Goal: Task Accomplishment & Management: Complete application form

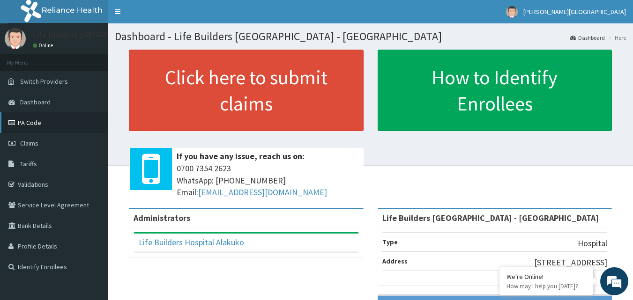
click at [28, 120] on link "PA Code" at bounding box center [54, 122] width 108 height 21
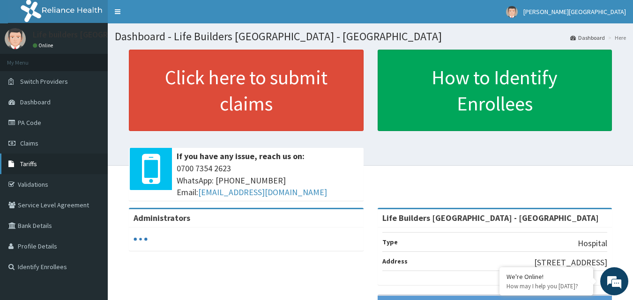
click at [31, 161] on span "Tariffs" at bounding box center [28, 164] width 17 height 8
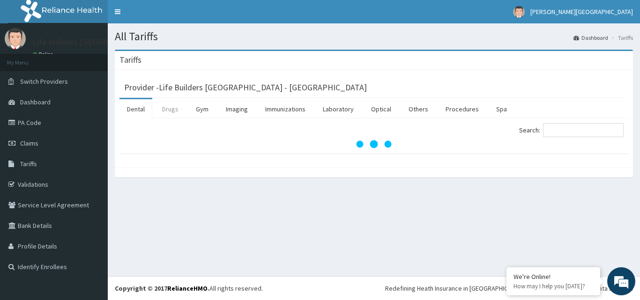
click at [170, 110] on link "Drugs" at bounding box center [170, 109] width 31 height 20
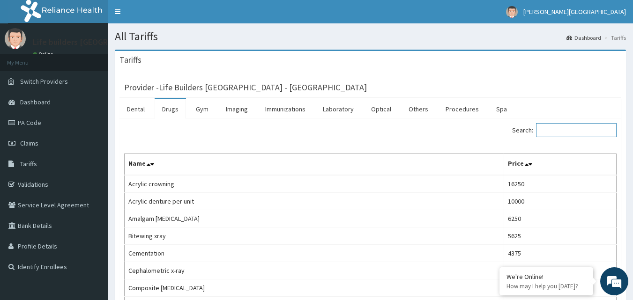
click at [573, 133] on input "Search:" at bounding box center [576, 130] width 81 height 14
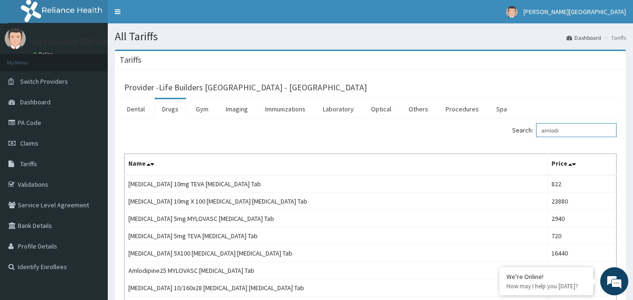
click at [584, 128] on input "amlodi" at bounding box center [576, 130] width 81 height 14
type input "a"
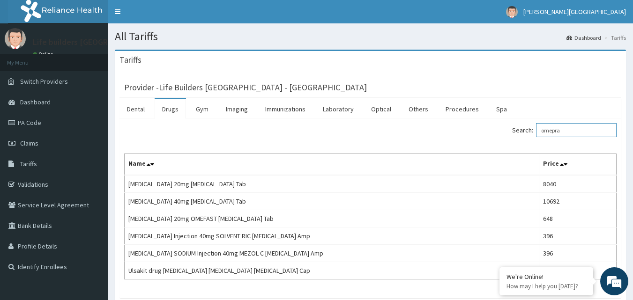
type input "omepra"
click at [34, 143] on span "Claims" at bounding box center [29, 143] width 18 height 8
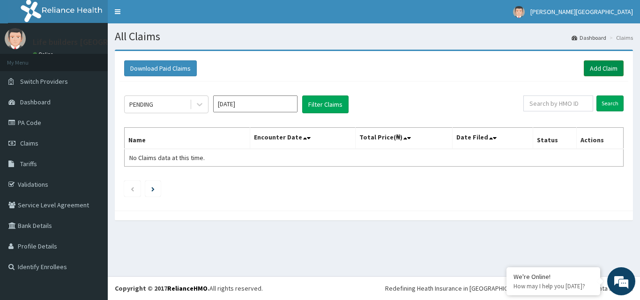
click at [600, 74] on link "Add Claim" at bounding box center [604, 68] width 40 height 16
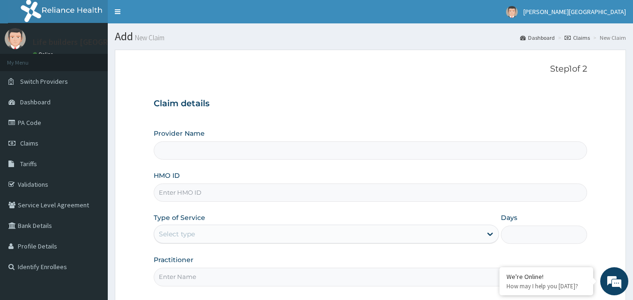
type input "Life Builders [GEOGRAPHIC_DATA] - [GEOGRAPHIC_DATA]"
paste input "PRN/10171/A"
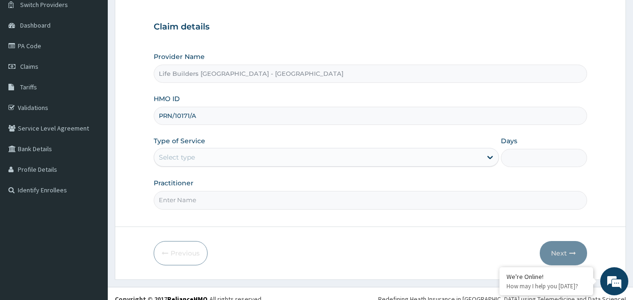
scroll to position [88, 0]
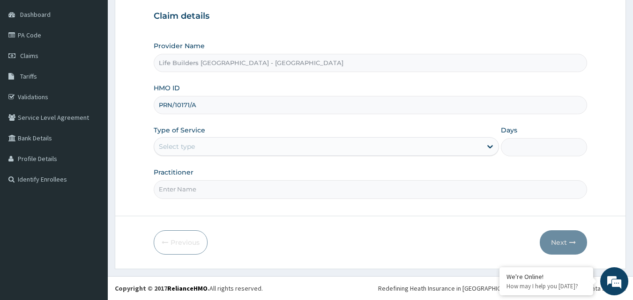
type input "PRN/10171/A"
click at [191, 147] on div "Select type" at bounding box center [177, 146] width 36 height 9
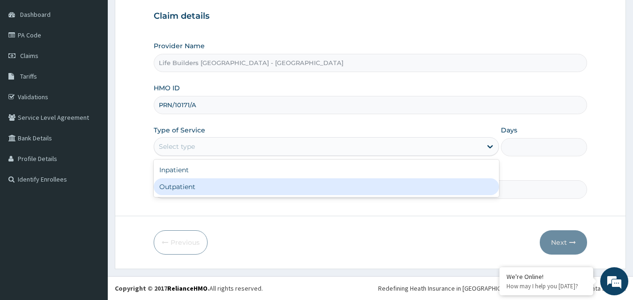
click at [185, 190] on div "Outpatient" at bounding box center [326, 187] width 345 height 17
type input "1"
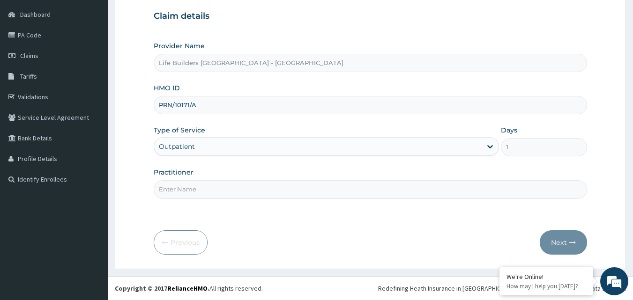
click at [189, 188] on input "Practitioner" at bounding box center [371, 189] width 434 height 18
type input "DR UCHE"
click at [558, 241] on button "Next" at bounding box center [563, 243] width 47 height 24
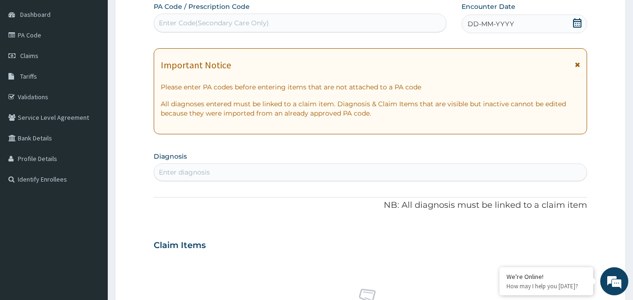
click at [577, 65] on icon at bounding box center [577, 64] width 5 height 7
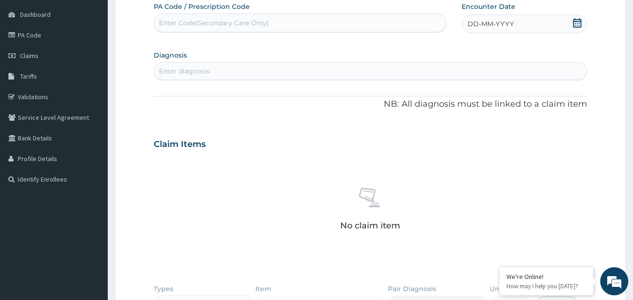
click at [579, 24] on icon at bounding box center [577, 22] width 9 height 9
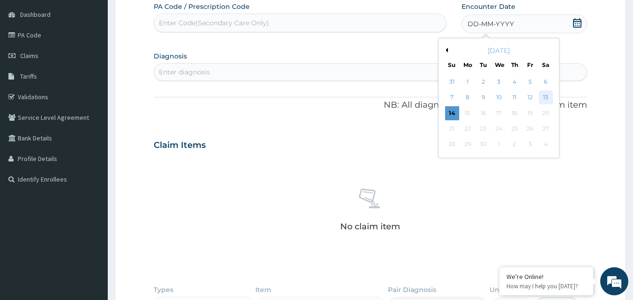
click at [547, 94] on div "13" at bounding box center [546, 98] width 14 height 14
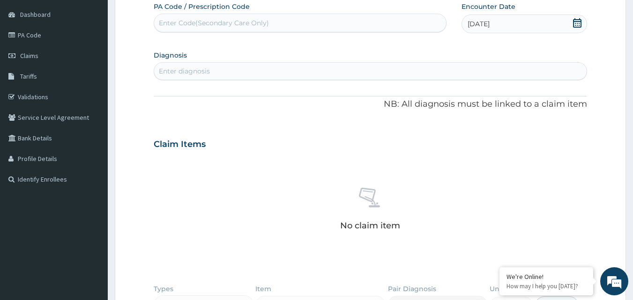
click at [234, 71] on div "Enter diagnosis" at bounding box center [370, 71] width 433 height 15
type input "PEPTIC ul"
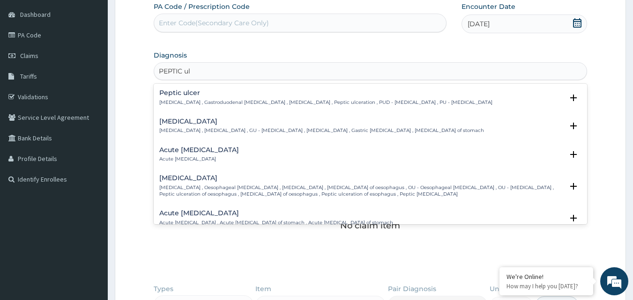
click at [194, 151] on h4 "Acute peptic ulcer" at bounding box center [199, 150] width 80 height 7
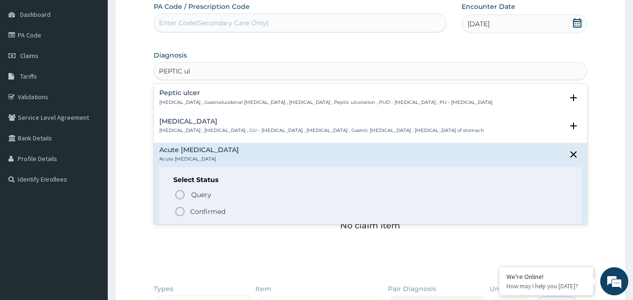
click at [181, 210] on icon "status option filled" at bounding box center [179, 211] width 11 height 11
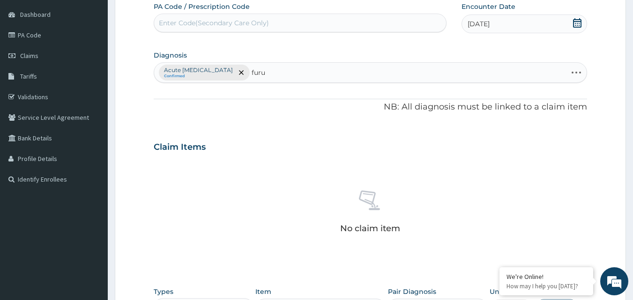
type input "furun"
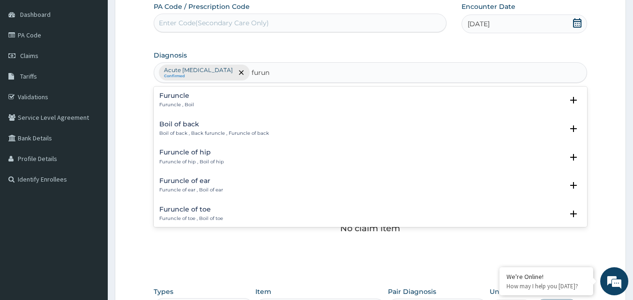
click at [170, 98] on h4 "Furuncle" at bounding box center [176, 95] width 35 height 7
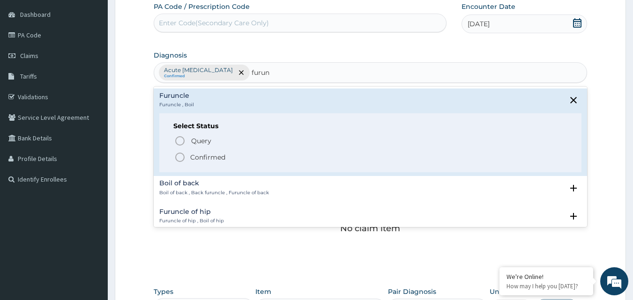
click at [180, 157] on icon "status option filled" at bounding box center [179, 157] width 11 height 11
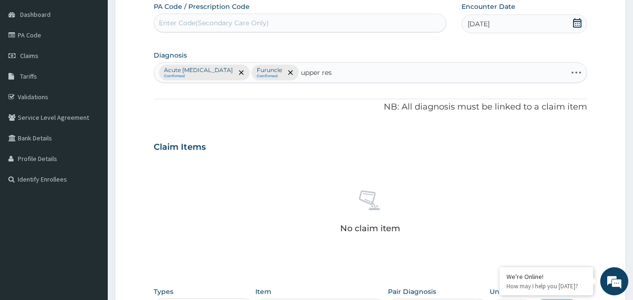
type input "upper resp"
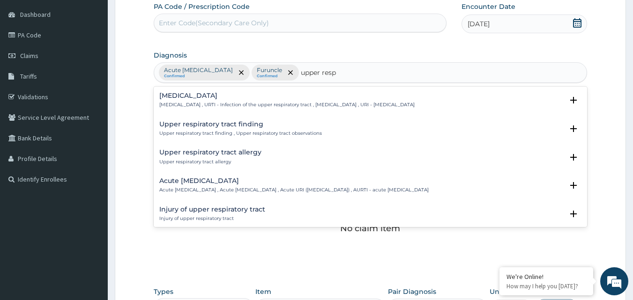
click at [186, 97] on h4 "[MEDICAL_DATA]" at bounding box center [286, 95] width 255 height 7
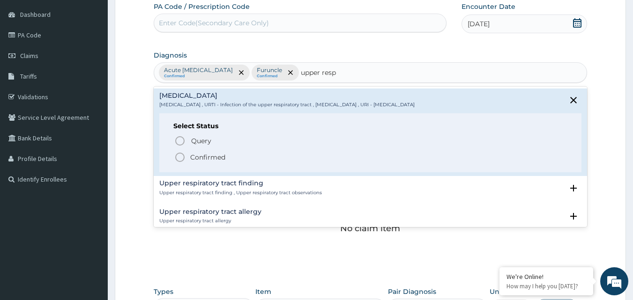
click at [181, 157] on icon "status option filled" at bounding box center [179, 157] width 11 height 11
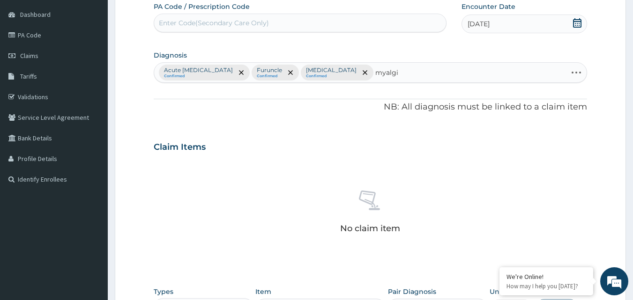
type input "myalgia"
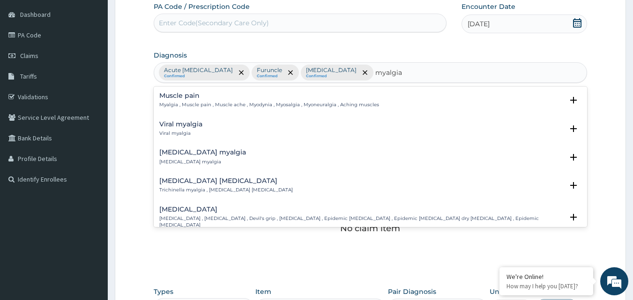
click at [169, 124] on h4 "Viral myalgia" at bounding box center [180, 124] width 43 height 7
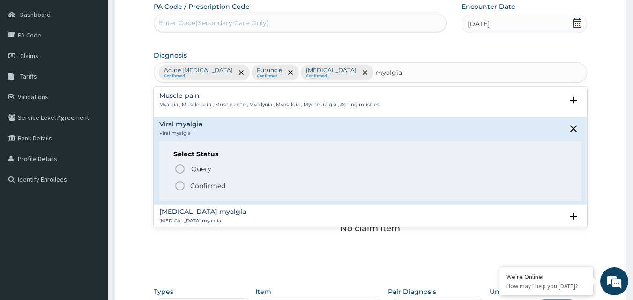
click at [177, 185] on icon "status option filled" at bounding box center [179, 185] width 11 height 11
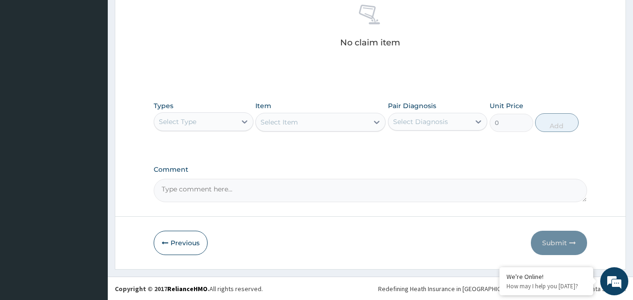
scroll to position [274, 0]
click at [188, 121] on div "Select Type" at bounding box center [177, 121] width 37 height 9
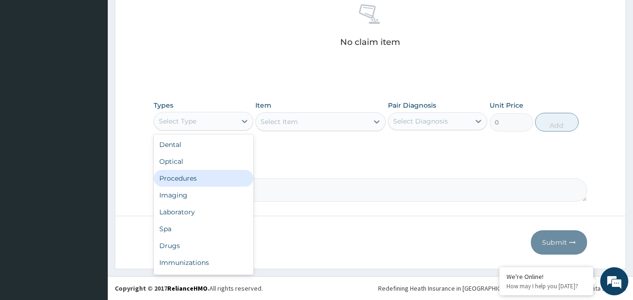
click at [183, 183] on div "Procedures" at bounding box center [204, 178] width 100 height 17
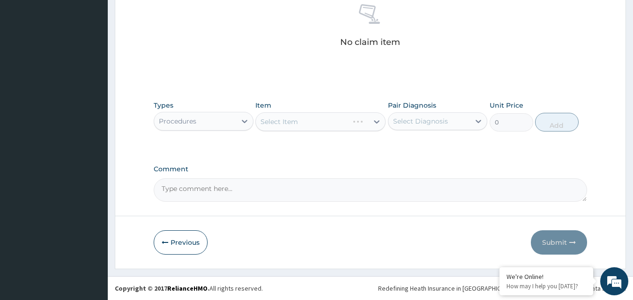
click at [287, 127] on div "Select Item" at bounding box center [320, 121] width 130 height 19
click at [297, 122] on div "Select Item" at bounding box center [279, 121] width 37 height 9
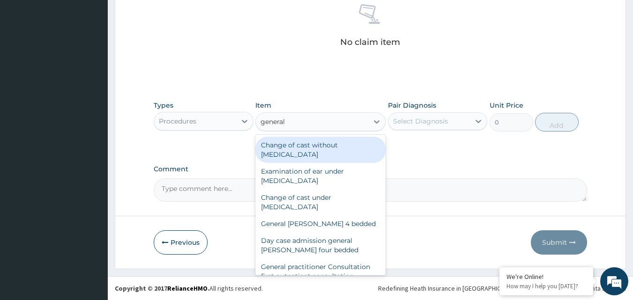
type input "general p"
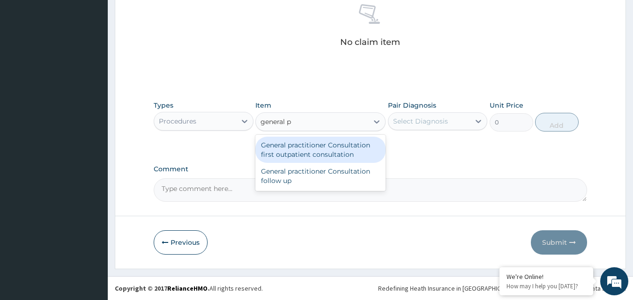
click at [307, 156] on div "General practitioner Consultation first outpatient consultation" at bounding box center [320, 150] width 130 height 26
type input "3000"
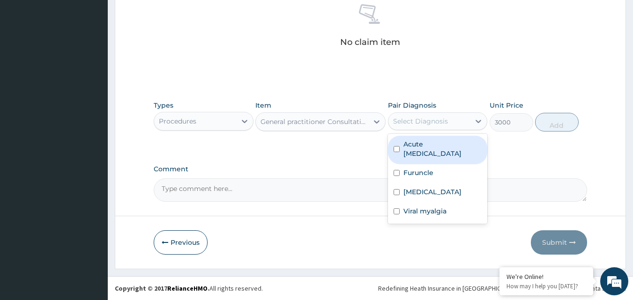
click at [410, 125] on div "Select Diagnosis" at bounding box center [420, 121] width 55 height 9
click at [418, 147] on label "Acute peptic ulcer" at bounding box center [443, 149] width 79 height 19
checkbox input "true"
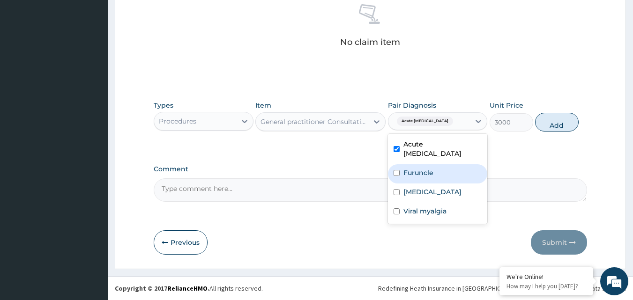
click at [427, 168] on label "Furuncle" at bounding box center [419, 172] width 30 height 9
checkbox input "true"
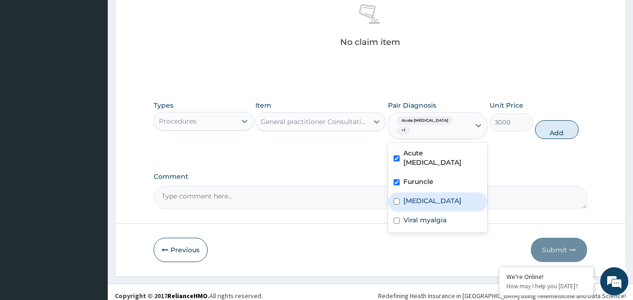
click at [430, 196] on label "[MEDICAL_DATA]" at bounding box center [433, 200] width 58 height 9
checkbox input "true"
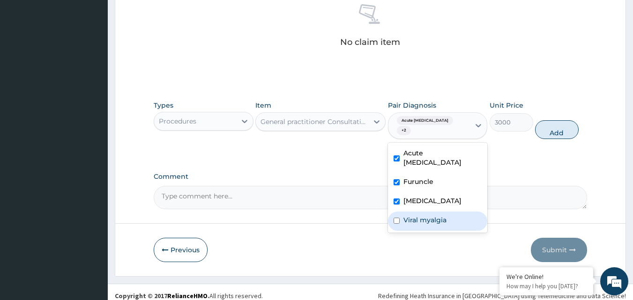
click at [428, 216] on label "Viral myalgia" at bounding box center [425, 220] width 43 height 9
checkbox input "true"
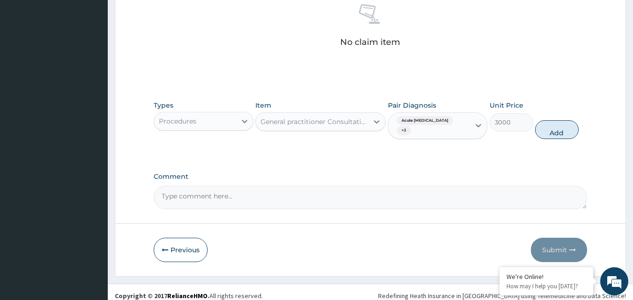
drag, startPoint x: 555, startPoint y: 127, endPoint x: 413, endPoint y: 137, distance: 141.9
click at [555, 127] on button "Add" at bounding box center [557, 129] width 44 height 19
type input "0"
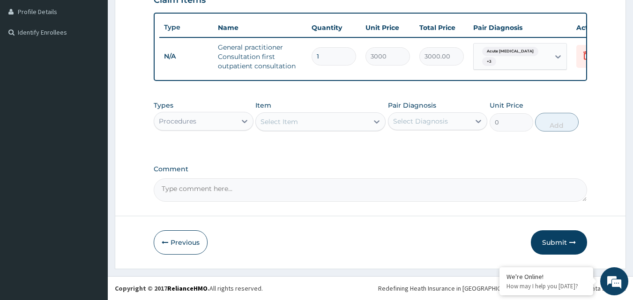
scroll to position [242, 0]
click at [318, 127] on div "Select Item" at bounding box center [312, 121] width 112 height 15
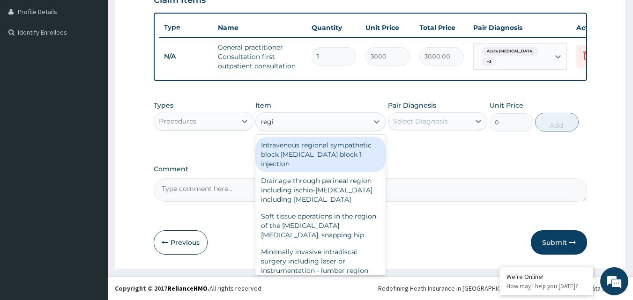
type input "regis"
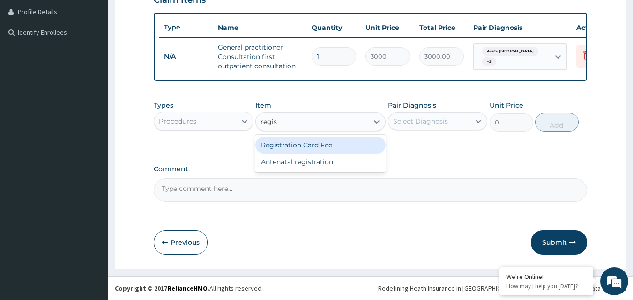
click at [291, 143] on div "Registration Card Fee" at bounding box center [320, 145] width 130 height 17
type input "2000"
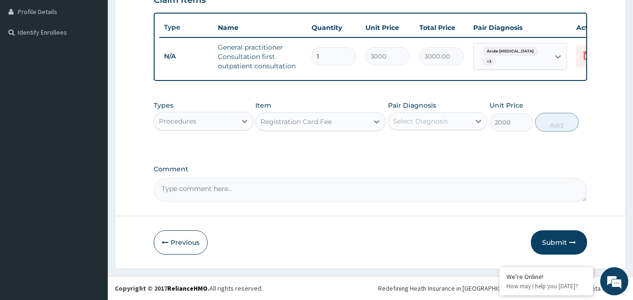
click at [420, 123] on div "Select Diagnosis" at bounding box center [420, 121] width 55 height 9
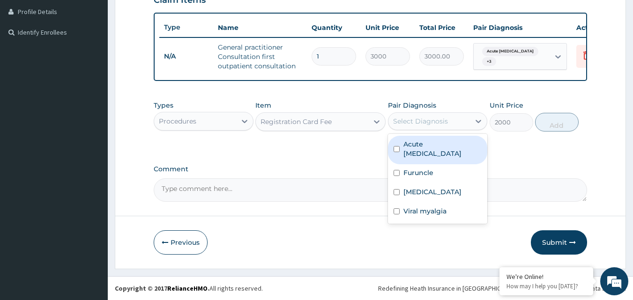
click at [422, 144] on label "Acute peptic ulcer" at bounding box center [443, 149] width 79 height 19
checkbox input "true"
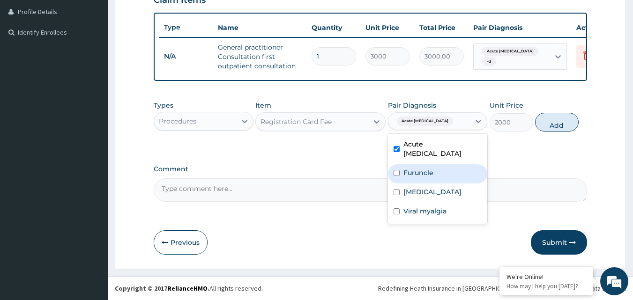
click at [422, 168] on label "Furuncle" at bounding box center [419, 172] width 30 height 9
checkbox input "true"
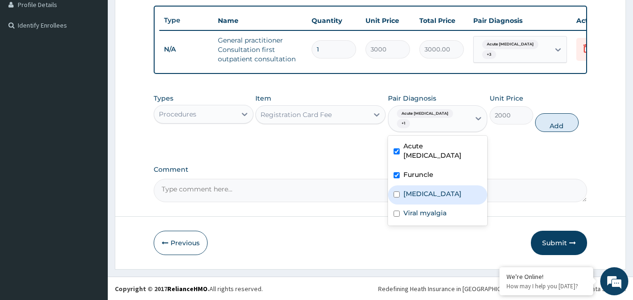
click at [423, 189] on label "[MEDICAL_DATA]" at bounding box center [433, 193] width 58 height 9
checkbox input "true"
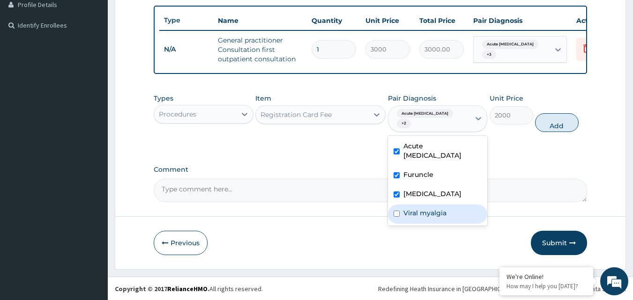
click at [424, 214] on label "Viral myalgia" at bounding box center [425, 213] width 43 height 9
checkbox input "true"
click at [558, 126] on button "Add" at bounding box center [557, 122] width 44 height 19
type input "0"
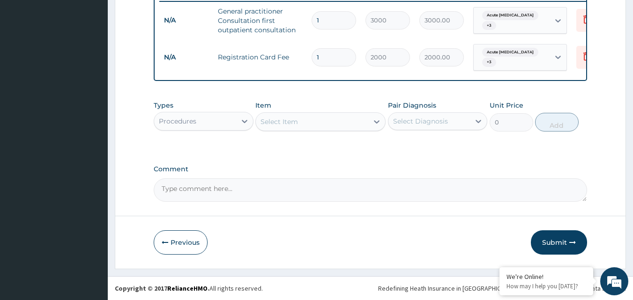
scroll to position [278, 0]
click at [205, 127] on div "Procedures" at bounding box center [195, 121] width 82 height 15
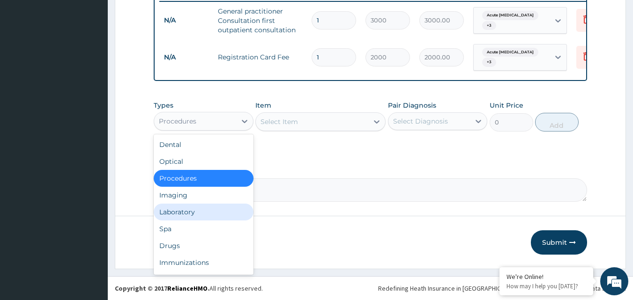
click at [198, 218] on div "Laboratory" at bounding box center [204, 212] width 100 height 17
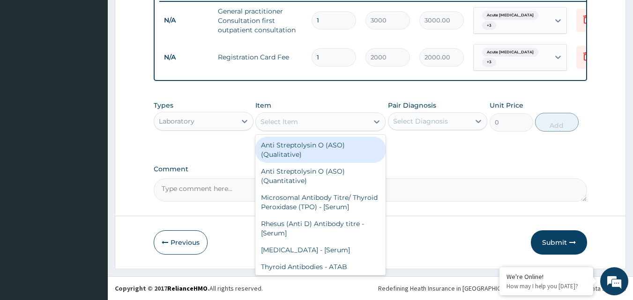
click at [308, 123] on div "Select Item" at bounding box center [312, 121] width 112 height 15
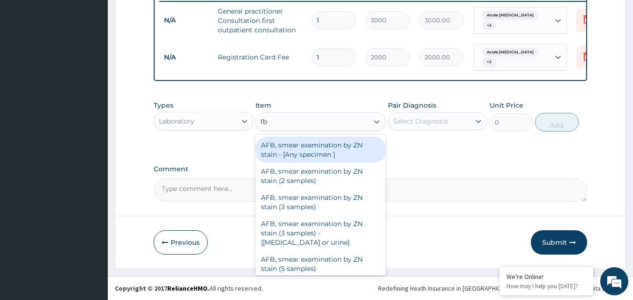
type input "fbc"
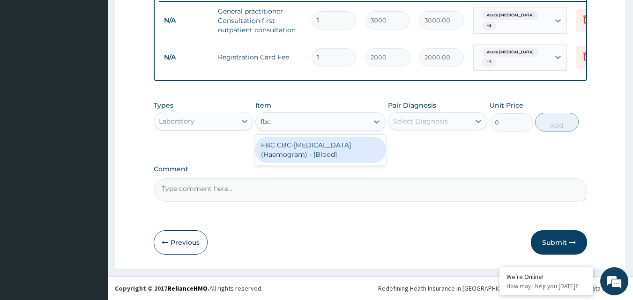
click at [305, 150] on div "FBC CBC-[MEDICAL_DATA] (Haemogram) - [Blood]" at bounding box center [320, 150] width 130 height 26
type input "3000"
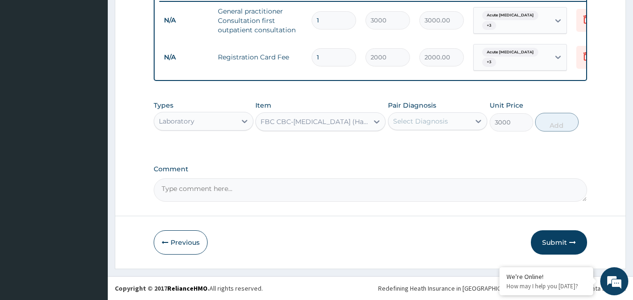
click at [412, 123] on div "Select Diagnosis" at bounding box center [420, 121] width 55 height 9
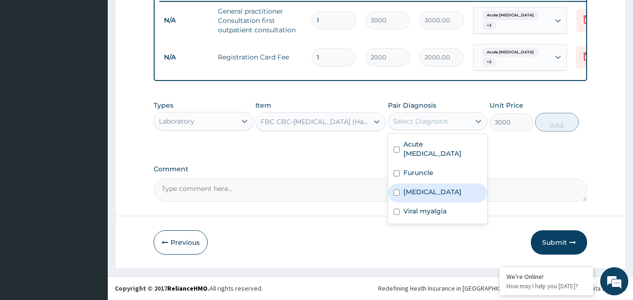
click at [424, 187] on label "[MEDICAL_DATA]" at bounding box center [433, 191] width 58 height 9
checkbox input "true"
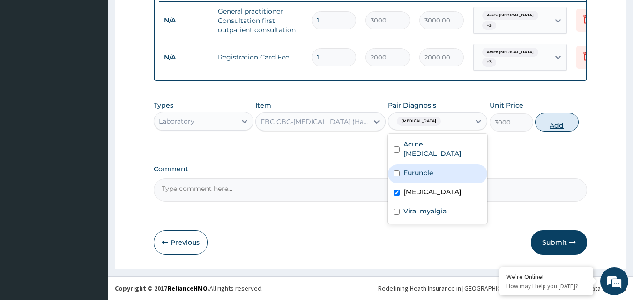
click at [547, 118] on button "Add" at bounding box center [557, 122] width 44 height 19
type input "0"
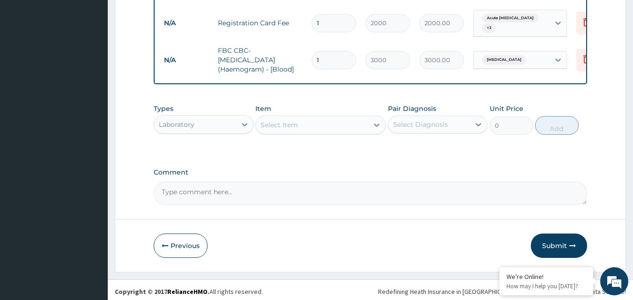
scroll to position [315, 0]
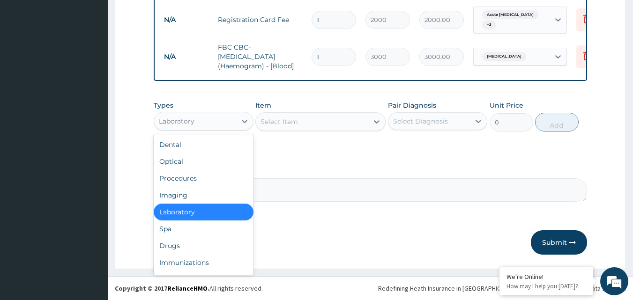
click at [214, 120] on div "Laboratory" at bounding box center [195, 121] width 82 height 15
click at [182, 245] on div "Drugs" at bounding box center [204, 246] width 100 height 17
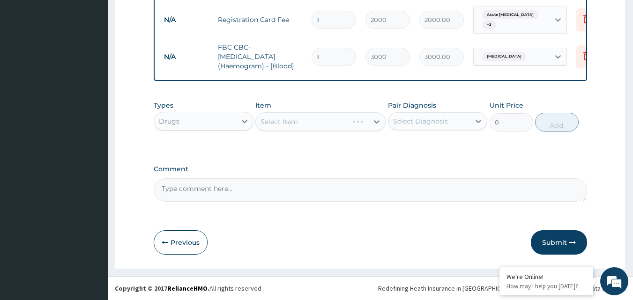
click at [295, 124] on div "Select Item" at bounding box center [320, 121] width 130 height 19
click at [274, 122] on div "Select Item" at bounding box center [279, 121] width 37 height 9
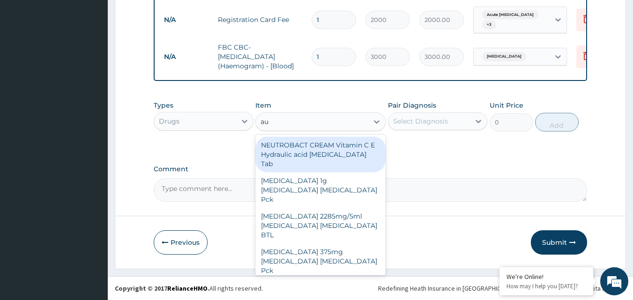
type input "aug"
click at [270, 143] on div "AUGMENTIN 1g Amoxicillin Clavulanic acid Pck" at bounding box center [320, 155] width 130 height 36
type input "7200"
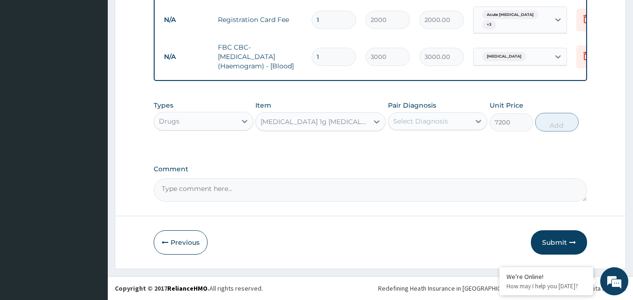
click at [456, 122] on div "Select Diagnosis" at bounding box center [430, 121] width 82 height 15
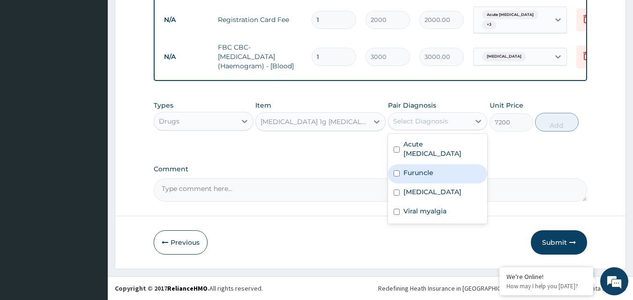
click at [434, 165] on div "Furuncle" at bounding box center [438, 174] width 100 height 19
checkbox input "true"
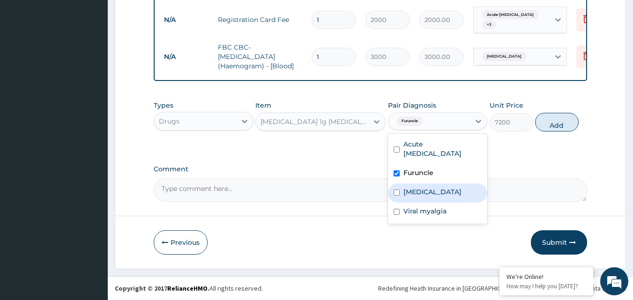
click at [437, 187] on label "[MEDICAL_DATA]" at bounding box center [433, 191] width 58 height 9
checkbox input "true"
click at [556, 129] on button "Add" at bounding box center [557, 122] width 44 height 19
type input "0"
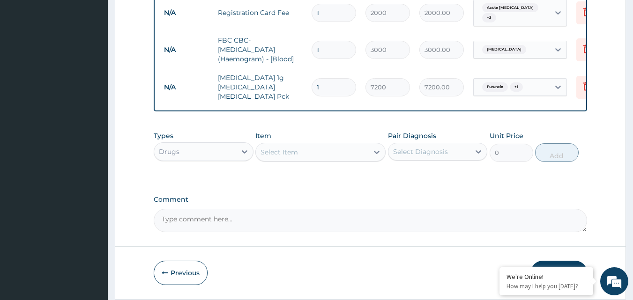
click at [310, 156] on div "Select Item" at bounding box center [312, 152] width 112 height 15
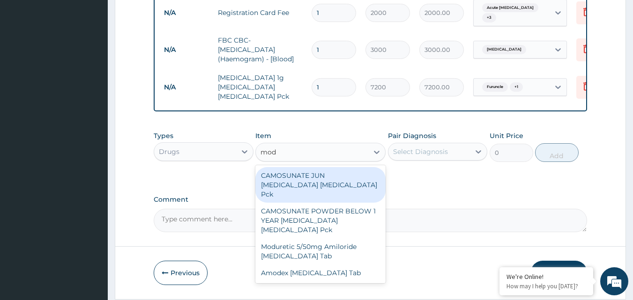
type input "modu"
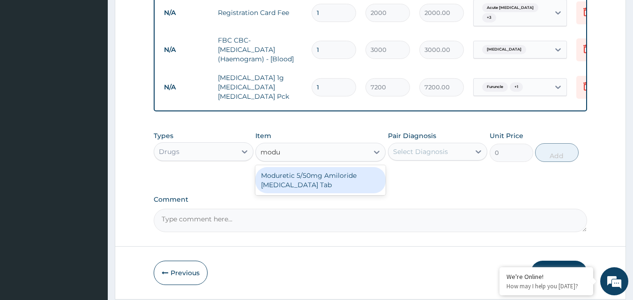
click at [317, 186] on div "Moduretic 5/50mg Amiloride Hydrochlorothiazide Tab" at bounding box center [320, 180] width 130 height 26
type input "5328"
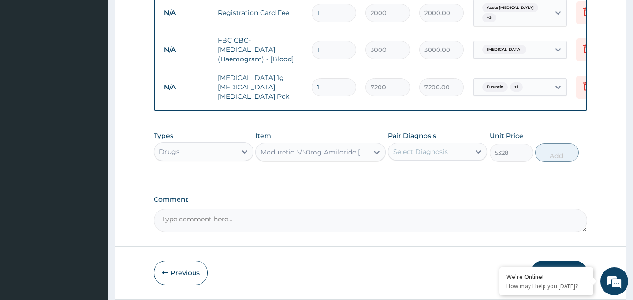
click at [431, 157] on div "Select Diagnosis" at bounding box center [420, 151] width 55 height 9
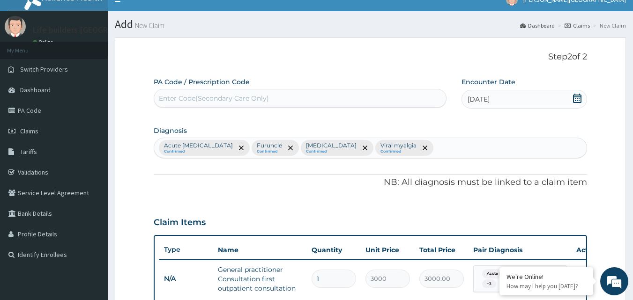
scroll to position [0, 0]
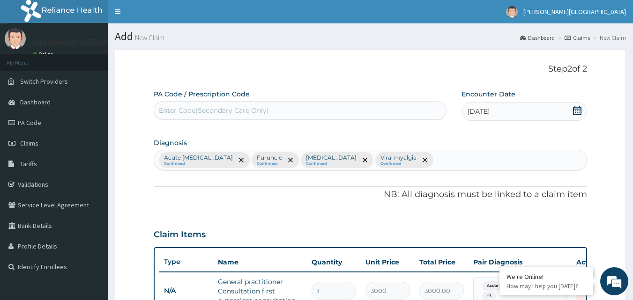
click at [456, 154] on div "Acute peptic ulcer Confirmed Furuncle Confirmed Upper respiratory infection Con…" at bounding box center [370, 160] width 433 height 20
type input "hyperte"
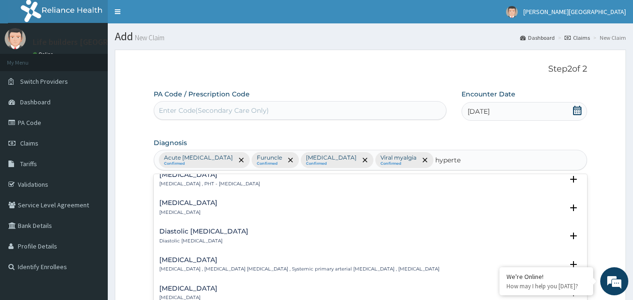
scroll to position [891, 0]
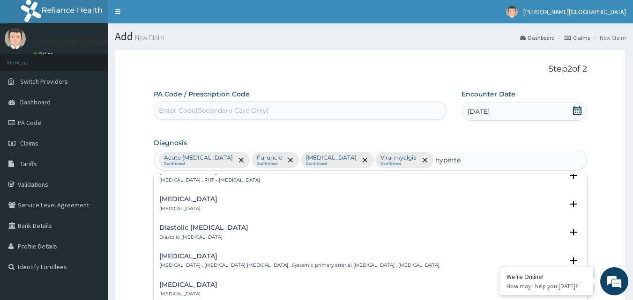
click at [181, 253] on h4 "Essential hypertension" at bounding box center [299, 256] width 280 height 7
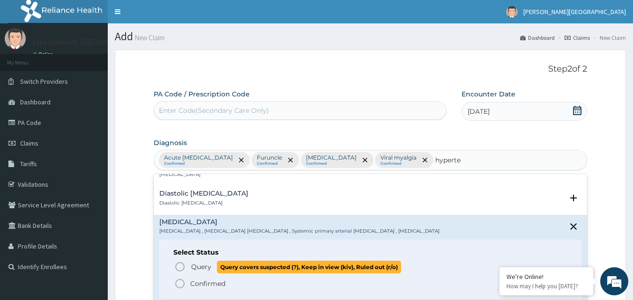
scroll to position [937, 0]
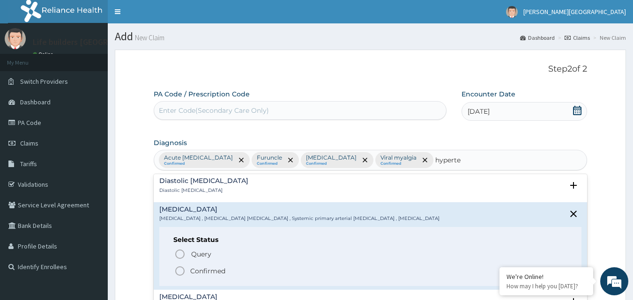
click at [180, 266] on icon "status option filled" at bounding box center [179, 271] width 11 height 11
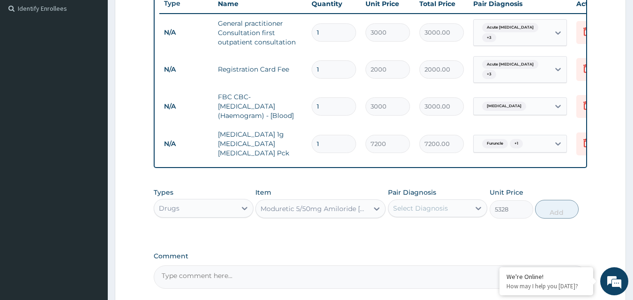
scroll to position [281, 0]
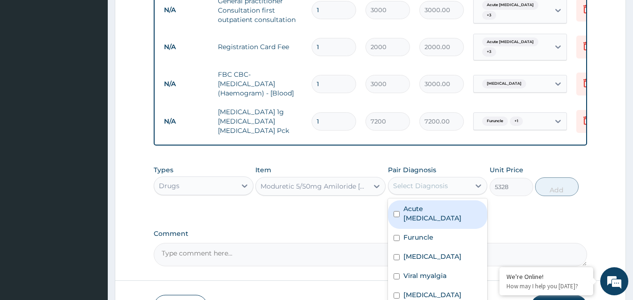
click at [417, 191] on div "Select Diagnosis" at bounding box center [420, 185] width 55 height 9
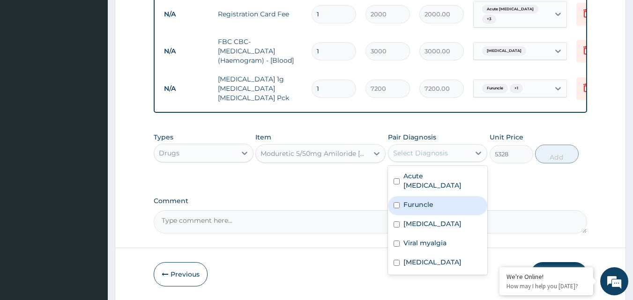
scroll to position [353, 0]
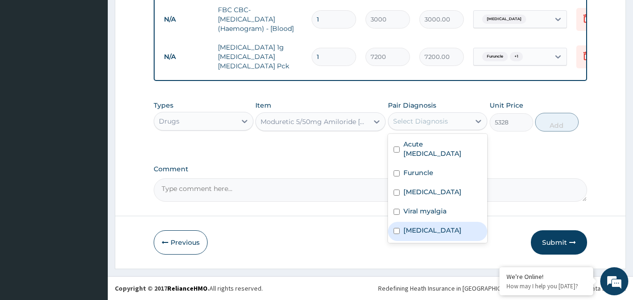
click at [437, 230] on label "Essential hypertension" at bounding box center [433, 230] width 58 height 9
checkbox input "true"
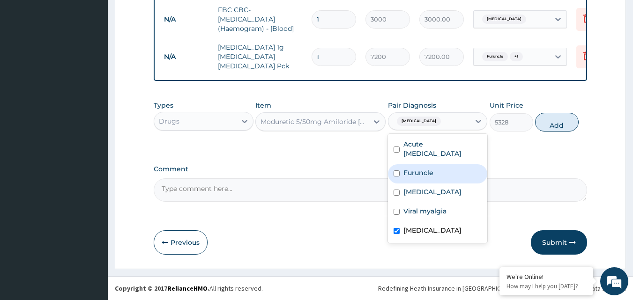
click at [552, 123] on button "Add" at bounding box center [557, 122] width 44 height 19
type input "0"
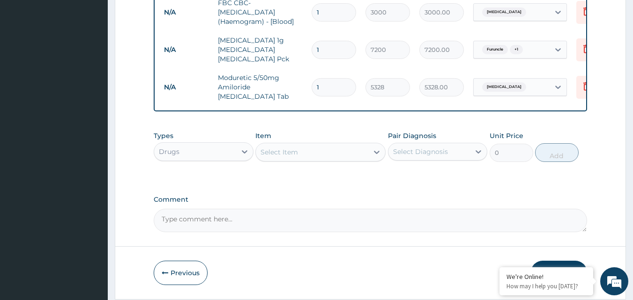
click at [303, 156] on div "Select Item" at bounding box center [312, 152] width 112 height 15
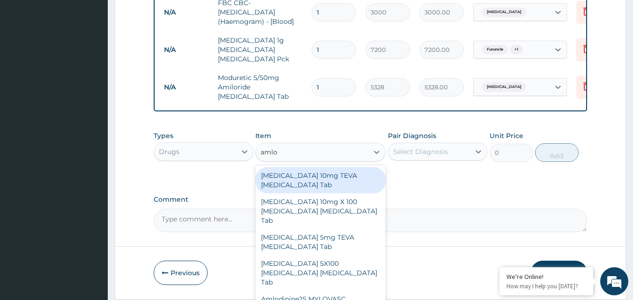
type input "amlod"
click at [319, 193] on div "Amlodipine 10mg TEVA Amlodipine Tab" at bounding box center [320, 180] width 130 height 26
type input "822"
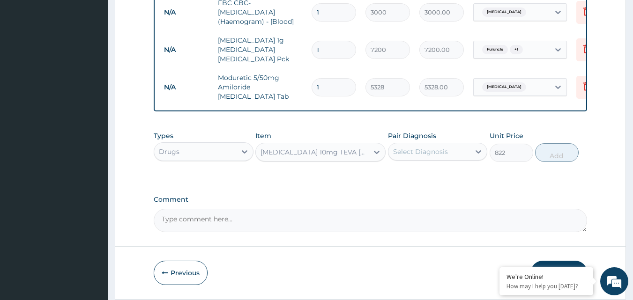
click at [416, 157] on div "Select Diagnosis" at bounding box center [420, 151] width 55 height 9
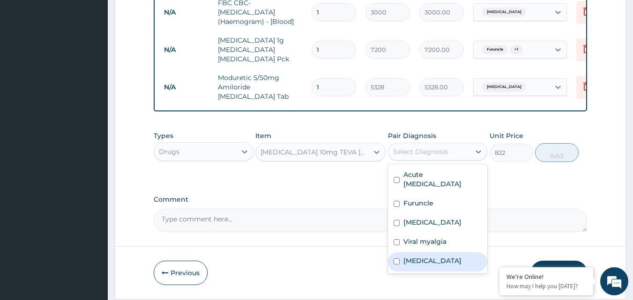
drag, startPoint x: 427, startPoint y: 268, endPoint x: 451, endPoint y: 251, distance: 29.6
click at [428, 266] on label "Essential hypertension" at bounding box center [433, 260] width 58 height 9
checkbox input "true"
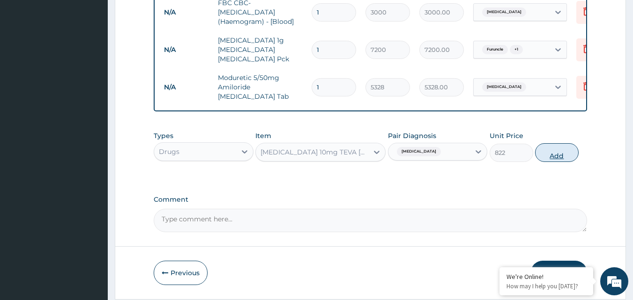
click at [556, 162] on button "Add" at bounding box center [557, 152] width 44 height 19
type input "0"
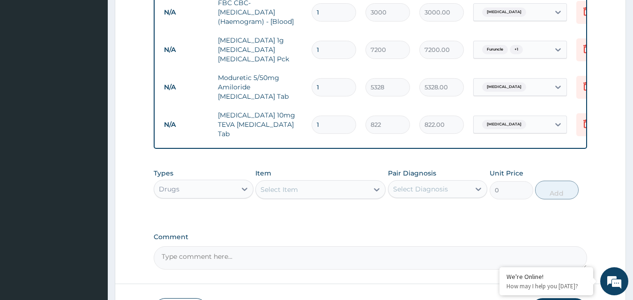
click at [329, 126] on input "1" at bounding box center [334, 125] width 45 height 18
type input "0.00"
type input "3"
type input "2466.00"
type input "30"
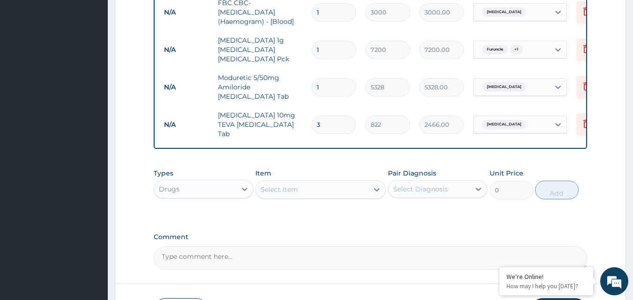
type input "24660.00"
type input "30"
click at [273, 194] on div "Select Item" at bounding box center [279, 189] width 37 height 9
click at [300, 194] on div "Select Item" at bounding box center [312, 189] width 112 height 15
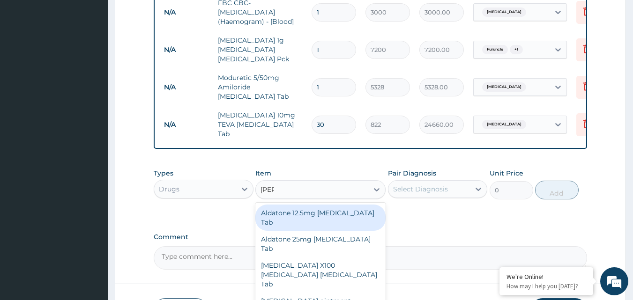
type input "pirox"
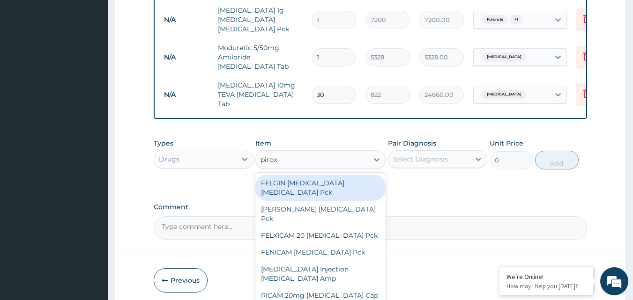
scroll to position [423, 0]
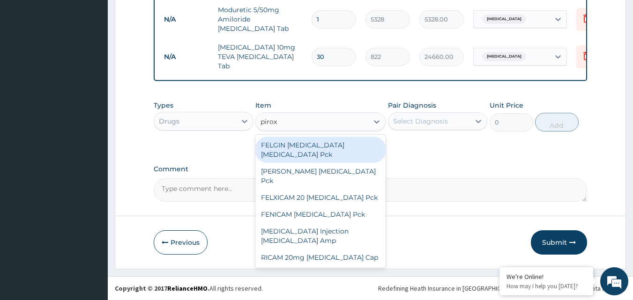
click at [322, 142] on div "FELGIN PIROXICAM Piroxicam Pck" at bounding box center [320, 150] width 130 height 26
type input "540"
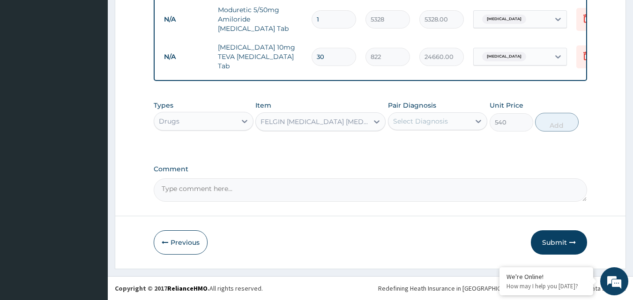
click at [320, 133] on div "Types Drugs Item FELGIN PIROXICAM Piroxicam Pck Pair Diagnosis Select Diagnosis…" at bounding box center [371, 116] width 434 height 40
click at [320, 129] on div "FELGIN PIROXICAM Piroxicam Pck" at bounding box center [312, 121] width 112 height 15
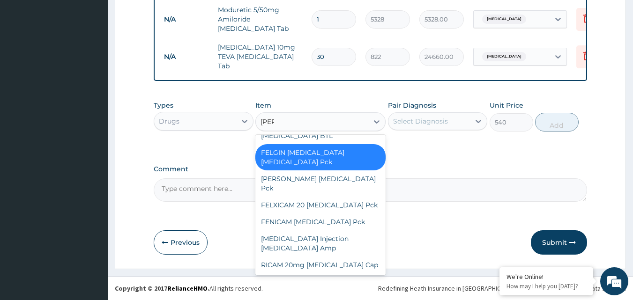
scroll to position [28, 0]
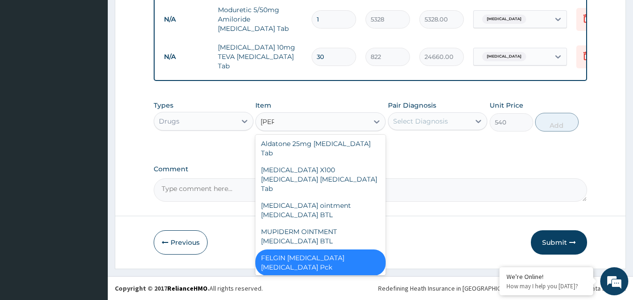
type input "pirox"
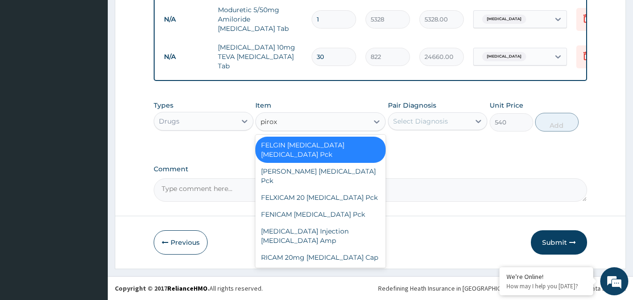
scroll to position [0, 0]
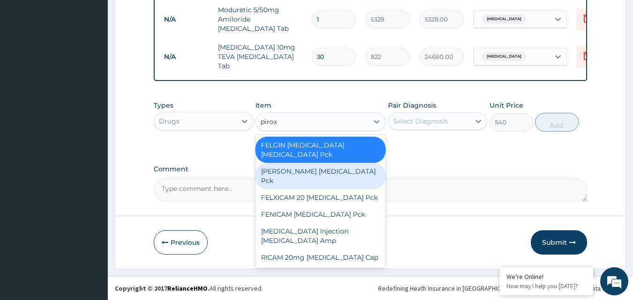
click at [310, 163] on div "FELVIN Piroxicam Pck" at bounding box center [320, 176] width 130 height 26
type input "1140"
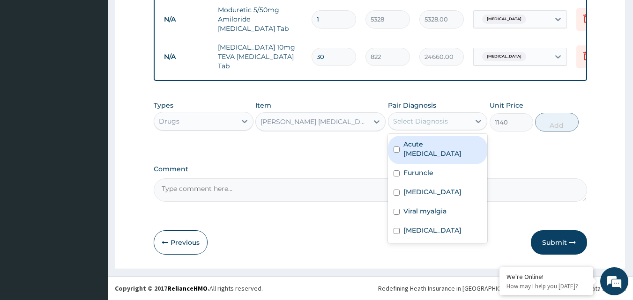
click at [424, 125] on div "Select Diagnosis" at bounding box center [420, 121] width 55 height 9
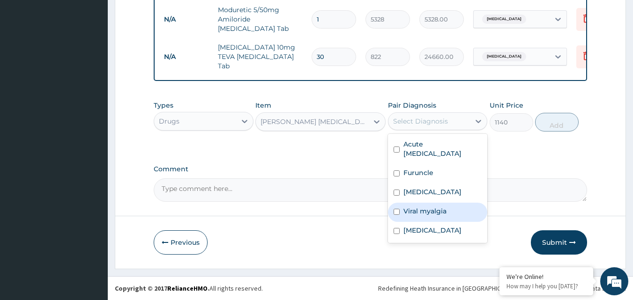
click at [424, 209] on label "Viral myalgia" at bounding box center [425, 211] width 43 height 9
checkbox input "true"
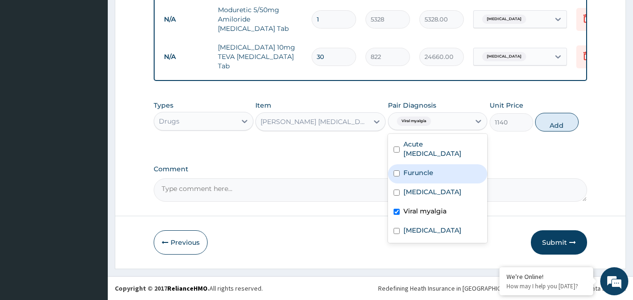
click at [419, 168] on label "Furuncle" at bounding box center [419, 172] width 30 height 9
checkbox input "true"
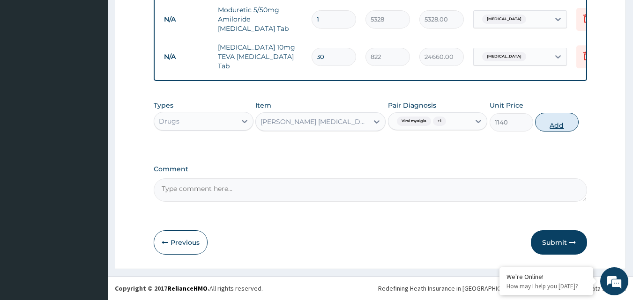
click at [555, 127] on button "Add" at bounding box center [557, 122] width 44 height 19
type input "0"
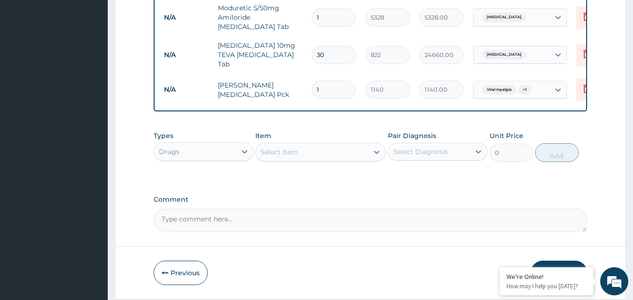
click at [289, 153] on div "Select Item" at bounding box center [279, 152] width 37 height 9
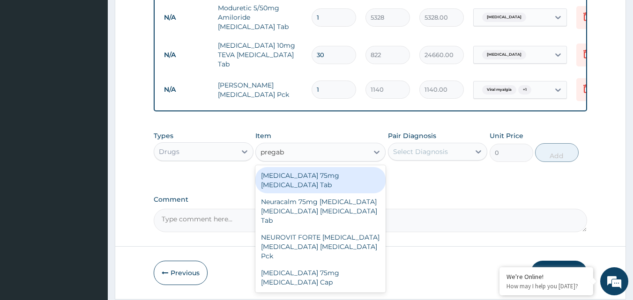
type input "pregaba"
click at [330, 182] on div "Lyrica 75mg Pregabalin Tab" at bounding box center [320, 180] width 130 height 26
type input "360"
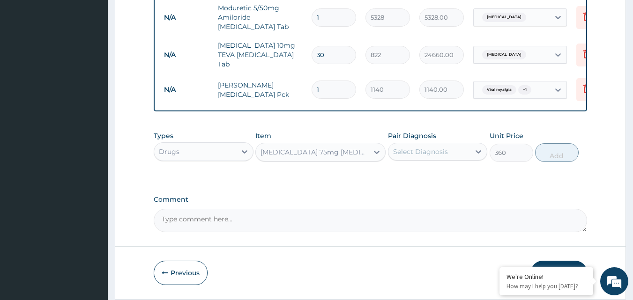
click at [324, 160] on div "Lyrica 75mg Pregabalin Tab" at bounding box center [312, 152] width 112 height 15
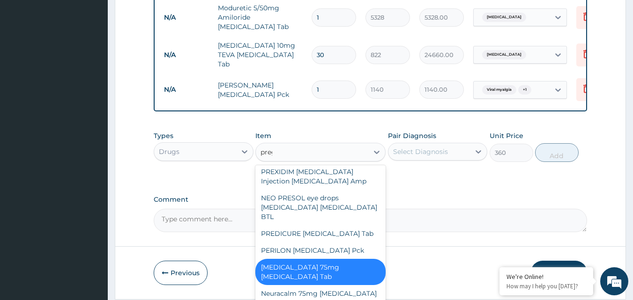
scroll to position [82, 0]
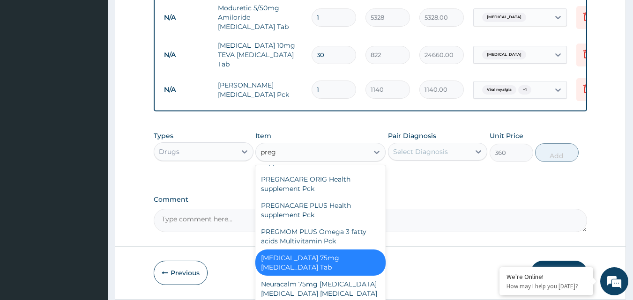
type input "prega"
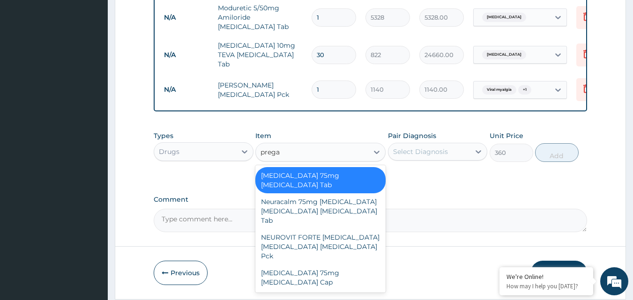
scroll to position [0, 0]
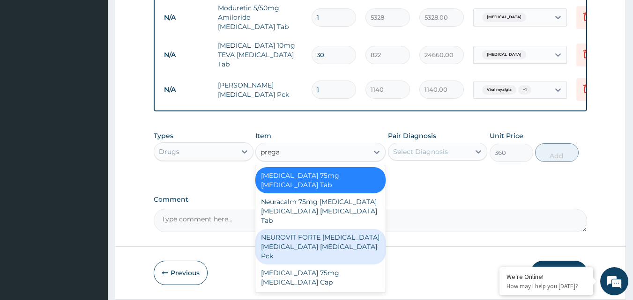
click at [319, 229] on div "NEUROVIT FORTE Pregabalin Methylcobalamin Nortriptyline Pck" at bounding box center [320, 247] width 130 height 36
type input "1080"
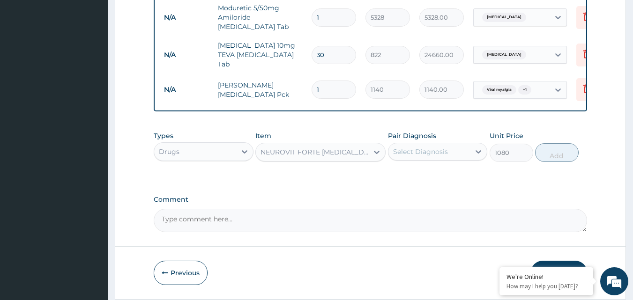
click at [322, 157] on div "NEUROVIT FORTE Pregabalin Methylcobalamin Nortriptyline Pck" at bounding box center [315, 152] width 109 height 9
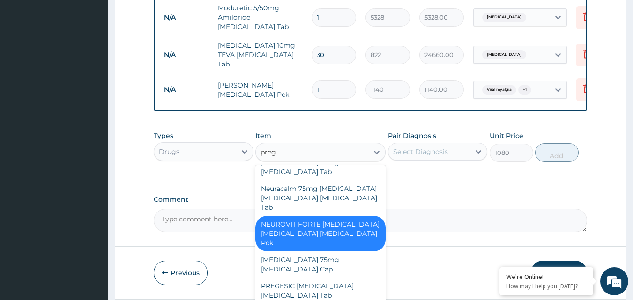
scroll to position [159, 0]
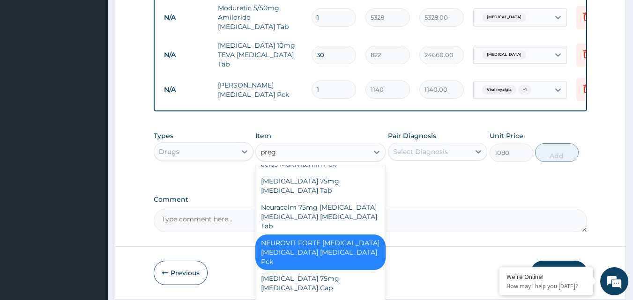
type input "prega"
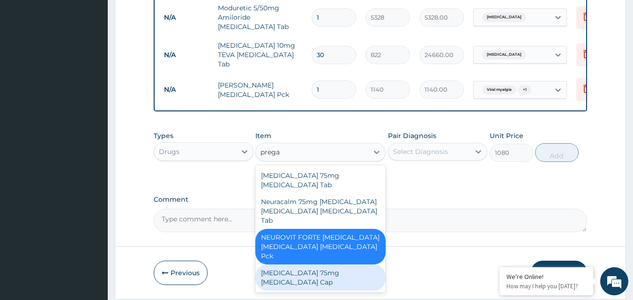
click at [344, 265] on div "Pregabalin 75mg Pregabalin Cap" at bounding box center [320, 278] width 130 height 26
type input "372"
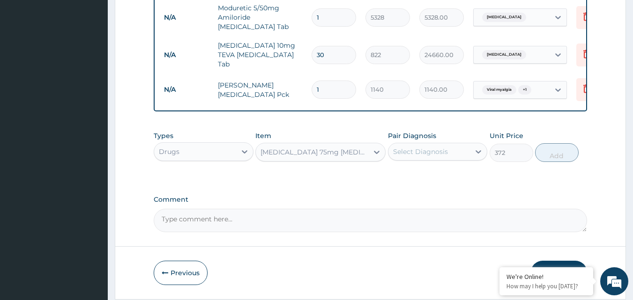
click at [421, 159] on div "Select Diagnosis" at bounding box center [430, 151] width 82 height 15
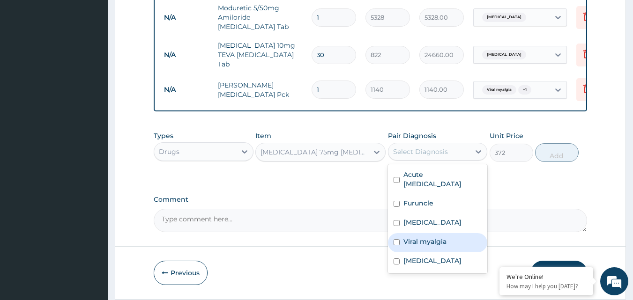
click at [427, 244] on label "Viral myalgia" at bounding box center [425, 241] width 43 height 9
checkbox input "true"
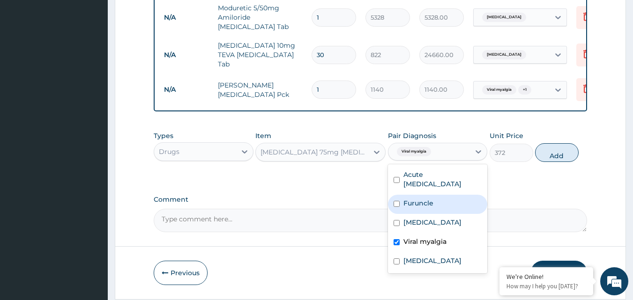
click at [423, 199] on label "Furuncle" at bounding box center [419, 203] width 30 height 9
checkbox input "true"
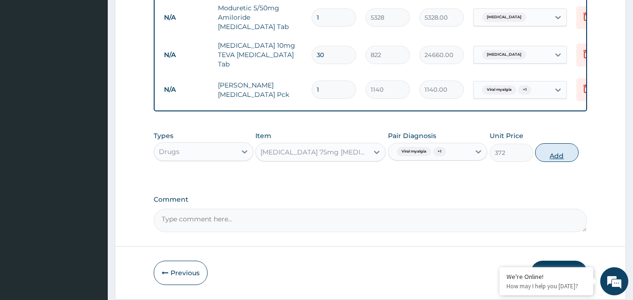
click at [553, 157] on button "Add" at bounding box center [557, 152] width 44 height 19
type input "0"
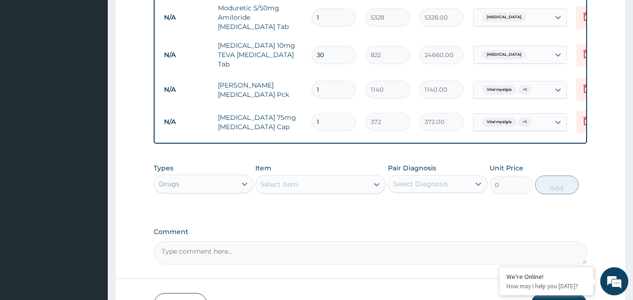
click at [335, 122] on input "1" at bounding box center [334, 122] width 45 height 18
type input "10"
type input "3720.00"
type input "10"
click at [308, 190] on div "Select Item" at bounding box center [312, 184] width 112 height 15
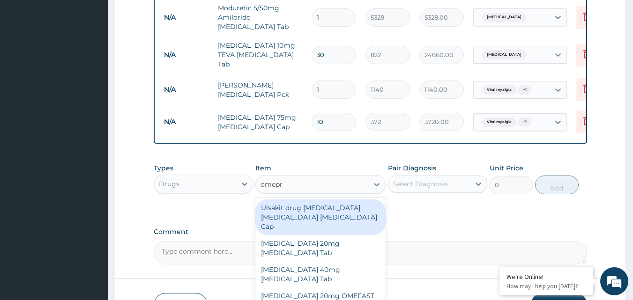
type input "omepra"
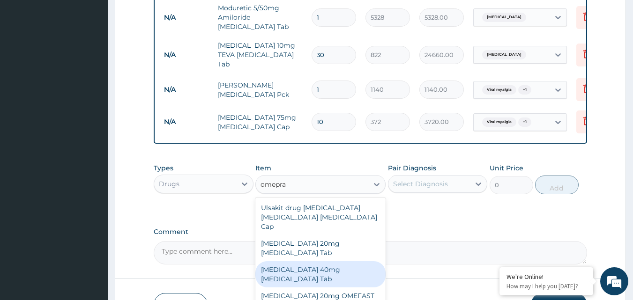
click at [318, 262] on div "NEXIUM 40mg Esomeprazole Tab" at bounding box center [320, 275] width 130 height 26
type input "10692"
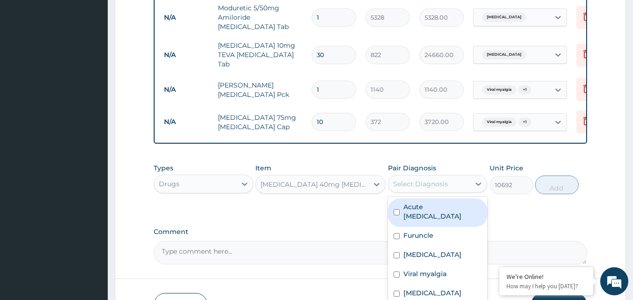
click at [404, 185] on div "Select Diagnosis" at bounding box center [420, 184] width 55 height 9
click at [443, 212] on label "Acute peptic ulcer" at bounding box center [443, 211] width 79 height 19
checkbox input "true"
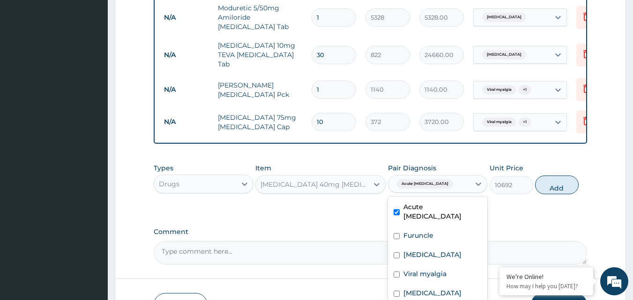
click at [561, 192] on button "Add" at bounding box center [557, 185] width 44 height 19
type input "0"
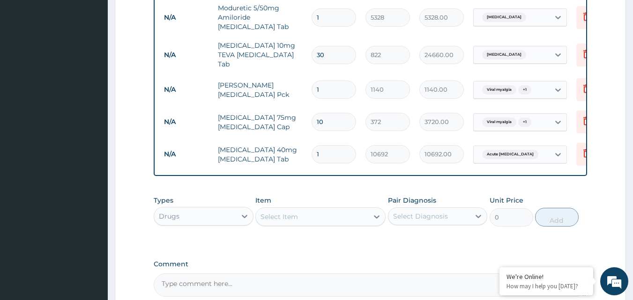
click at [308, 222] on div "Select Item" at bounding box center [312, 217] width 112 height 15
type input "lorat"
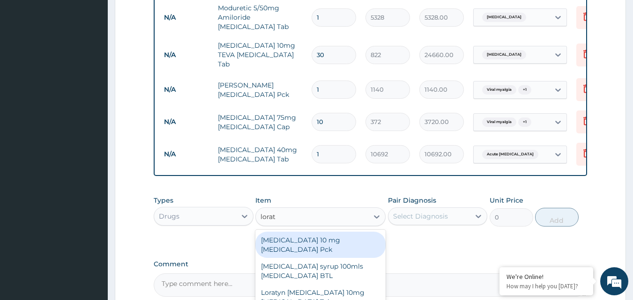
scroll to position [470, 0]
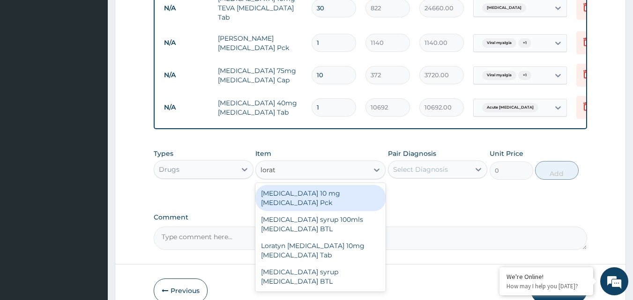
click at [352, 196] on div "LORATADINE 10 mg Loratadine Pck" at bounding box center [320, 198] width 130 height 26
type input "840"
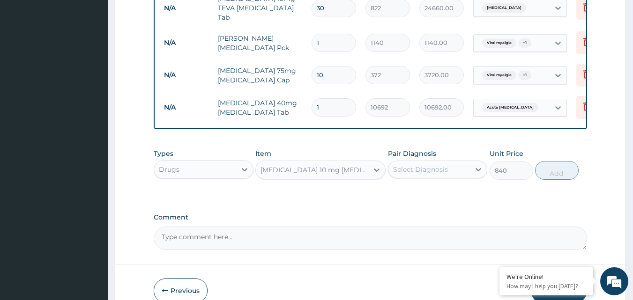
click at [435, 173] on div "Select Diagnosis" at bounding box center [420, 169] width 55 height 9
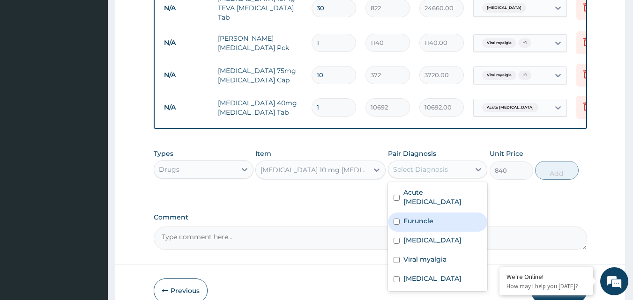
click at [429, 217] on label "Furuncle" at bounding box center [419, 221] width 30 height 9
checkbox input "true"
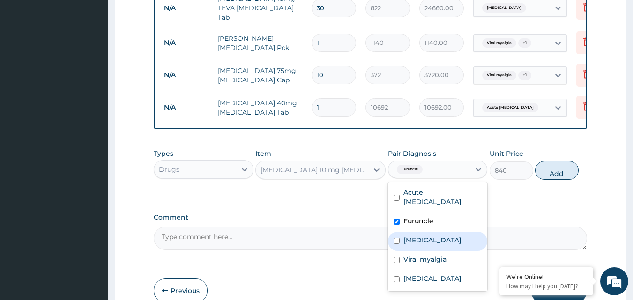
click at [432, 236] on label "[MEDICAL_DATA]" at bounding box center [433, 240] width 58 height 9
checkbox input "true"
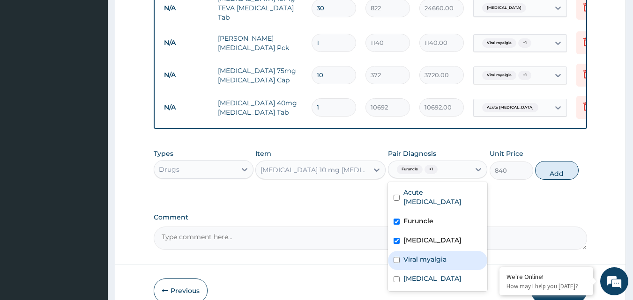
click at [433, 260] on label "Viral myalgia" at bounding box center [425, 259] width 43 height 9
checkbox input "true"
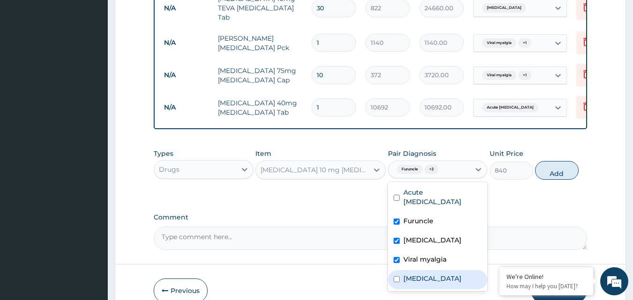
click at [435, 284] on label "Essential hypertension" at bounding box center [433, 278] width 58 height 9
checkbox input "true"
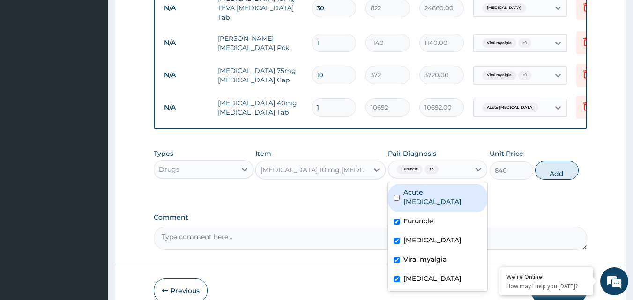
drag, startPoint x: 440, startPoint y: 192, endPoint x: 491, endPoint y: 181, distance: 52.6
click at [440, 191] on label "Acute peptic ulcer" at bounding box center [443, 197] width 79 height 19
checkbox input "true"
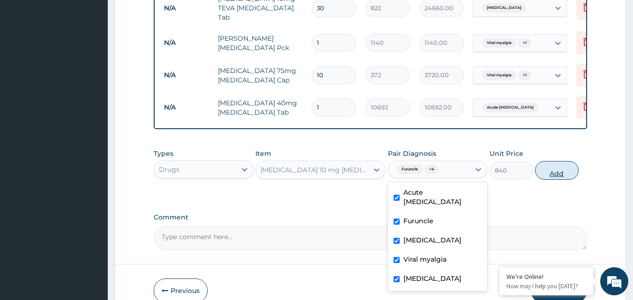
click at [553, 179] on button "Add" at bounding box center [557, 170] width 44 height 19
type input "0"
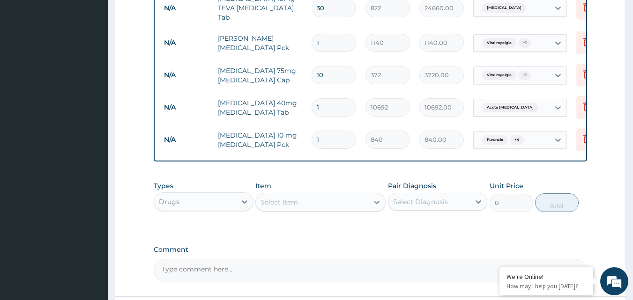
click at [326, 207] on div "Select Item" at bounding box center [312, 202] width 112 height 15
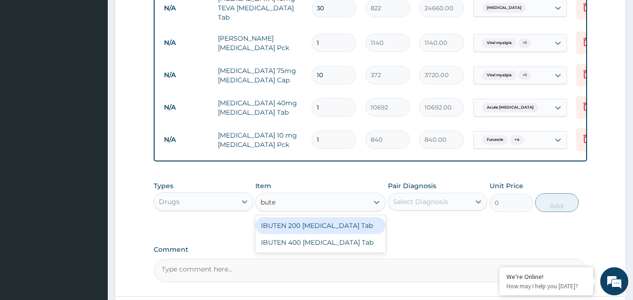
type input "buten"
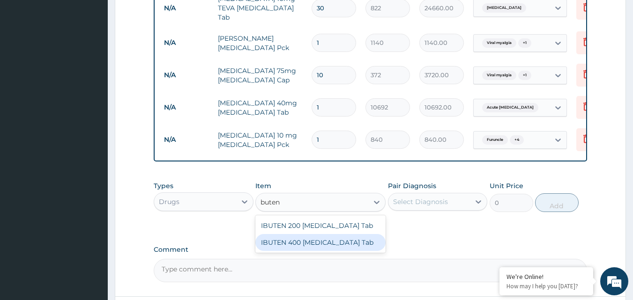
click at [295, 244] on div "IBUTEN 400 Ibuprofen Tab" at bounding box center [320, 242] width 130 height 17
type input "66"
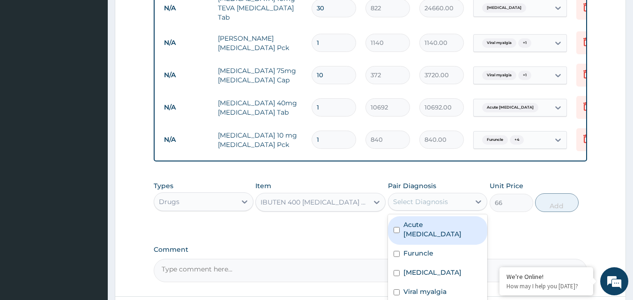
click at [417, 206] on div "Select Diagnosis" at bounding box center [420, 201] width 55 height 9
click at [425, 225] on label "Acute peptic ulcer" at bounding box center [443, 229] width 79 height 19
checkbox input "true"
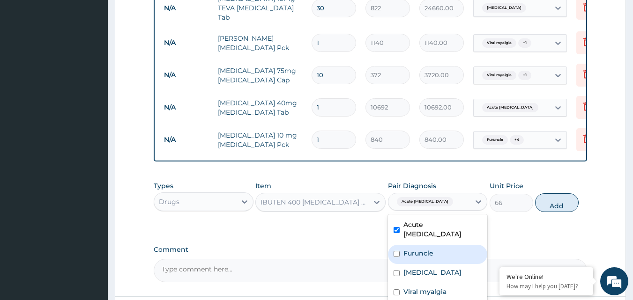
click at [427, 249] on label "Furuncle" at bounding box center [419, 253] width 30 height 9
checkbox input "true"
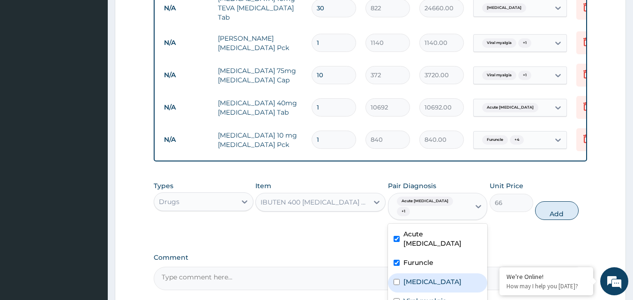
click at [429, 277] on label "[MEDICAL_DATA]" at bounding box center [433, 281] width 58 height 9
checkbox input "true"
click at [429, 299] on div "Viral myalgia" at bounding box center [438, 302] width 100 height 19
checkbox input "true"
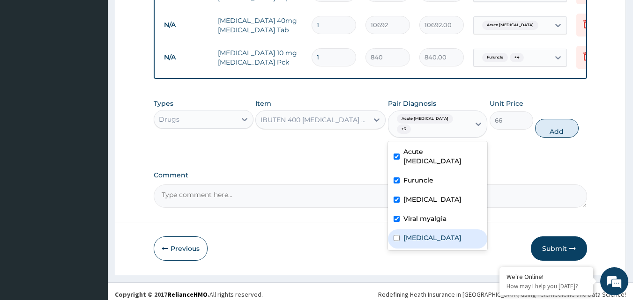
drag, startPoint x: 426, startPoint y: 228, endPoint x: 487, endPoint y: 191, distance: 71.3
click at [427, 233] on label "Essential hypertension" at bounding box center [433, 237] width 58 height 9
checkbox input "true"
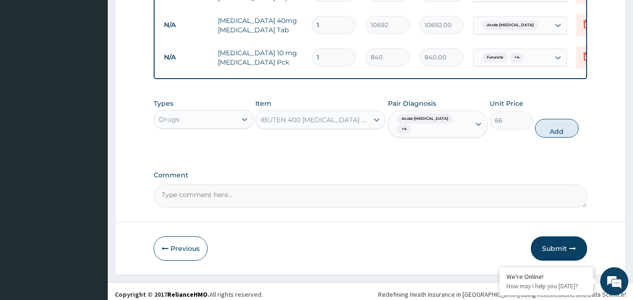
click at [548, 127] on button "Add" at bounding box center [557, 128] width 44 height 19
type input "0"
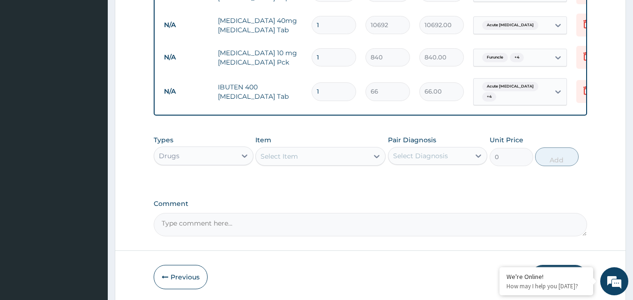
click at [328, 90] on input "1" at bounding box center [334, 91] width 45 height 18
type input "18"
type input "1188.00"
type input "18"
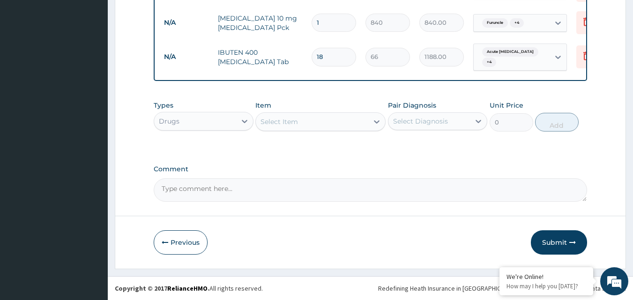
click at [446, 147] on div "Types Drugs Item Select Item Pair Diagnosis Select Diagnosis Unit Price 0 Add" at bounding box center [371, 123] width 434 height 54
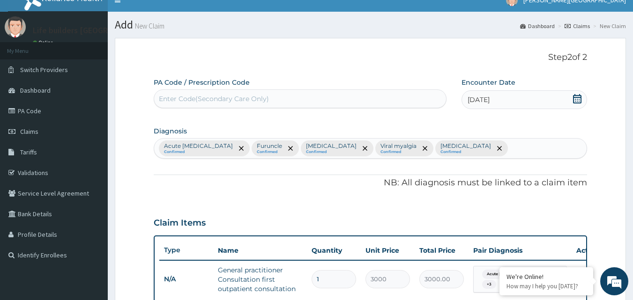
scroll to position [0, 0]
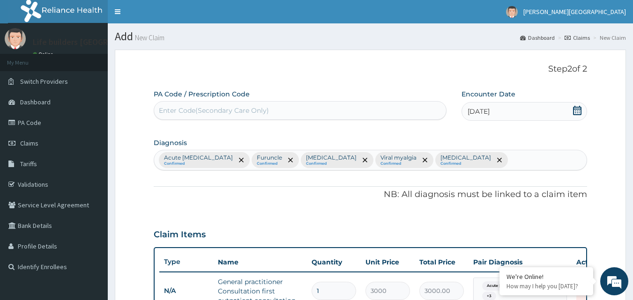
click at [248, 110] on div "Enter Code(Secondary Care Only)" at bounding box center [214, 110] width 110 height 9
type input "PA/0E115B"
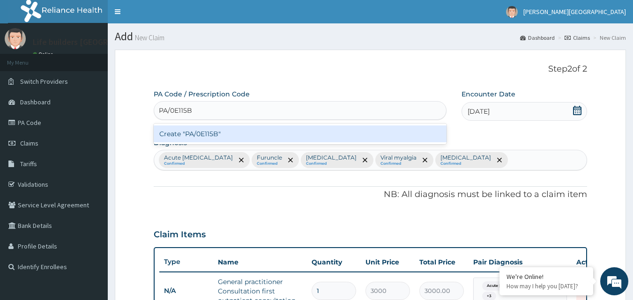
click at [220, 135] on div "Create "PA/0E115B"" at bounding box center [300, 134] width 293 height 17
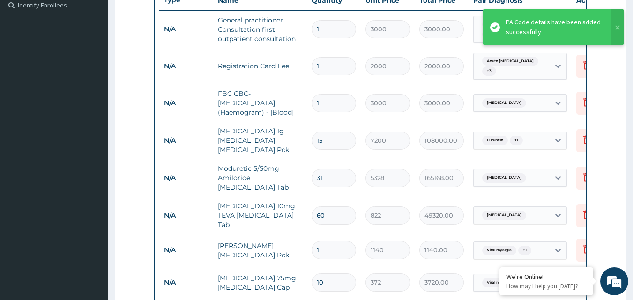
scroll to position [254, 0]
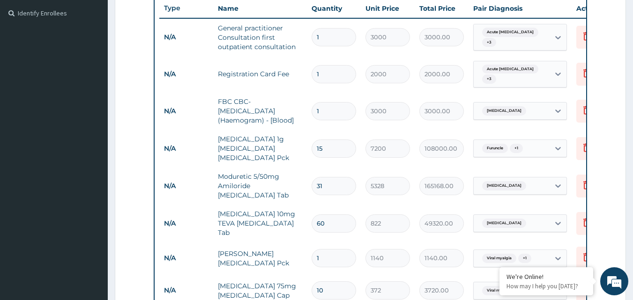
click at [334, 148] on input "15" at bounding box center [334, 149] width 45 height 18
type input "1"
type input "7200.00"
type input "1"
click at [329, 185] on input "31" at bounding box center [334, 186] width 45 height 18
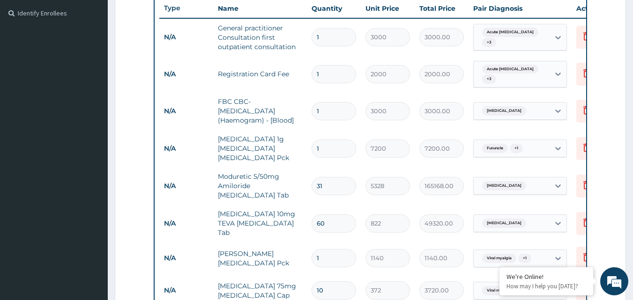
type input "3"
type input "15984.00"
type input "0.00"
type input "1"
type input "5328.00"
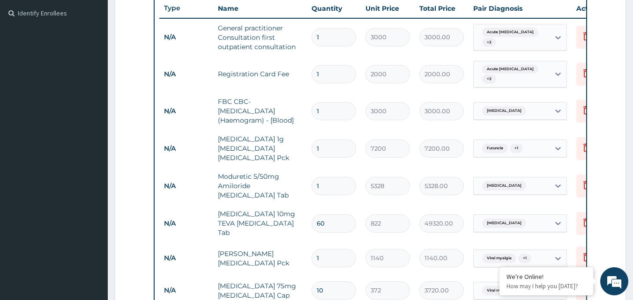
type input "1"
click at [336, 220] on input "60" at bounding box center [334, 224] width 45 height 18
type input "6"
type input "4932.00"
type input "61"
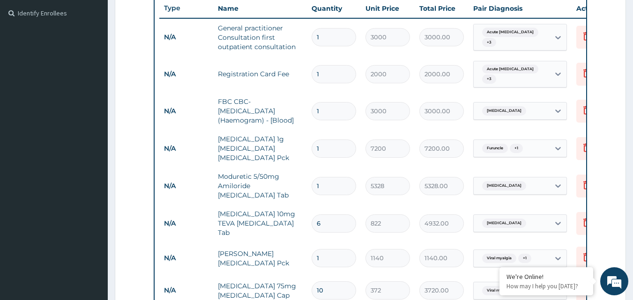
type input "50142.00"
type input "6"
type input "4932.00"
type input "0.00"
type input "1"
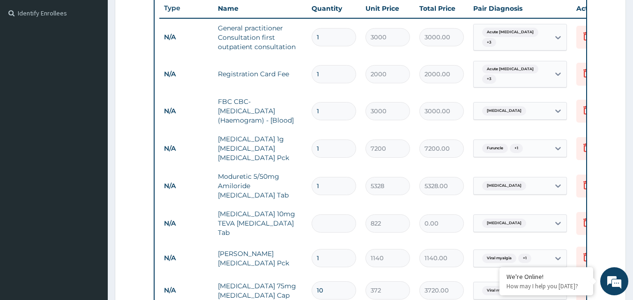
type input "822.00"
type input "0.00"
type input "3"
type input "2466.00"
type input "30"
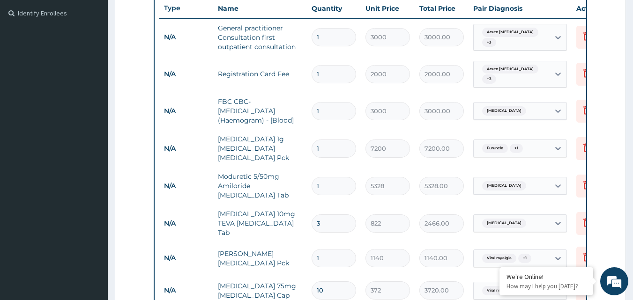
type input "24660.00"
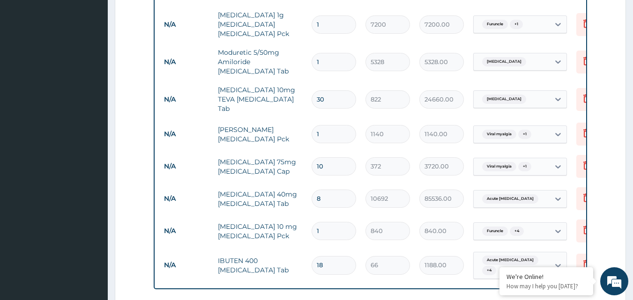
scroll to position [395, 0]
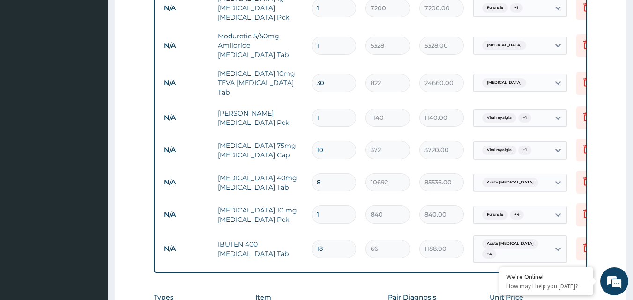
type input "30"
click at [334, 178] on input "8" at bounding box center [334, 182] width 45 height 18
type input "0.00"
type input "1"
type input "10692.00"
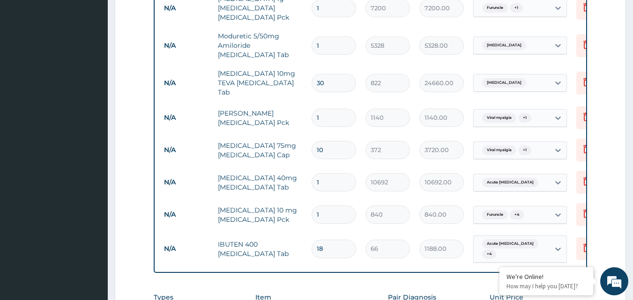
type input "1"
click at [330, 193] on tr "N/A NEXIUM 40mg Esomeprazole Tab 1 10692 10692.00 Acute peptic ulcer Delete" at bounding box center [388, 182] width 459 height 32
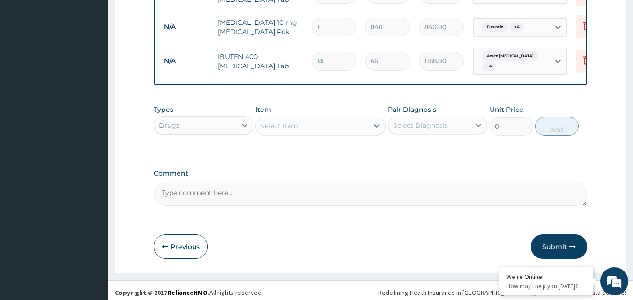
scroll to position [589, 0]
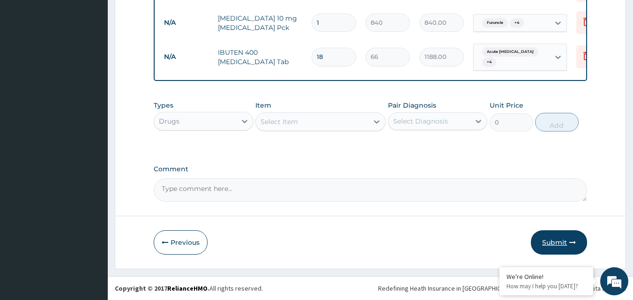
click at [556, 241] on button "Submit" at bounding box center [559, 243] width 56 height 24
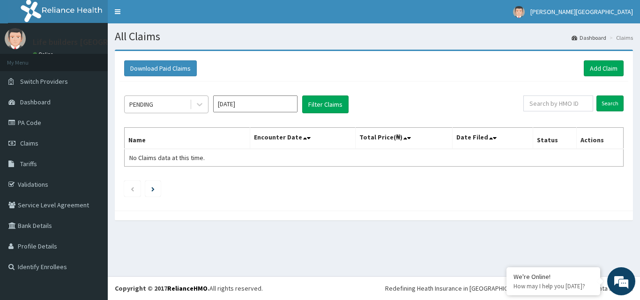
click at [179, 106] on div "PENDING" at bounding box center [157, 104] width 65 height 15
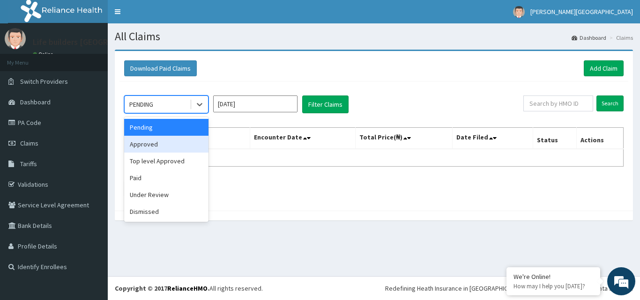
click at [171, 140] on div "Approved" at bounding box center [166, 144] width 84 height 17
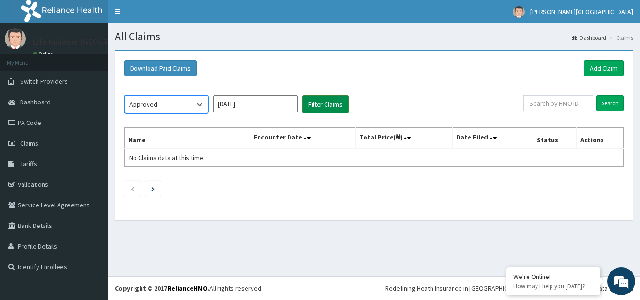
click at [311, 106] on button "Filter Claims" at bounding box center [325, 105] width 46 height 18
click at [315, 101] on button "Filter Claims" at bounding box center [325, 105] width 46 height 18
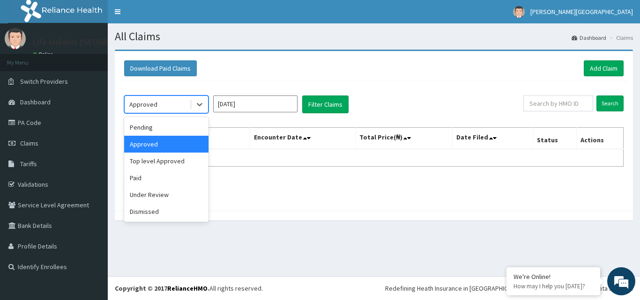
click at [169, 105] on div "Approved" at bounding box center [157, 104] width 65 height 15
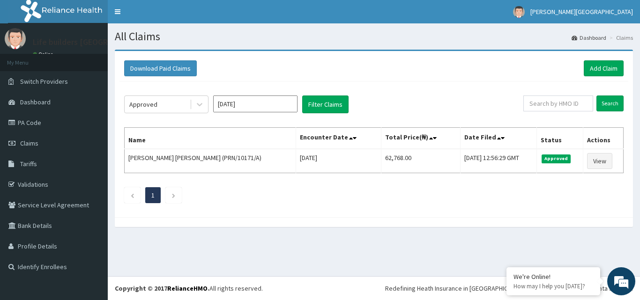
click at [308, 213] on div "Approved [DATE] Filter Claims Search Name Encounter Date Total Price(₦) Date Fi…" at bounding box center [374, 147] width 509 height 131
click at [600, 70] on link "Add Claim" at bounding box center [604, 68] width 40 height 16
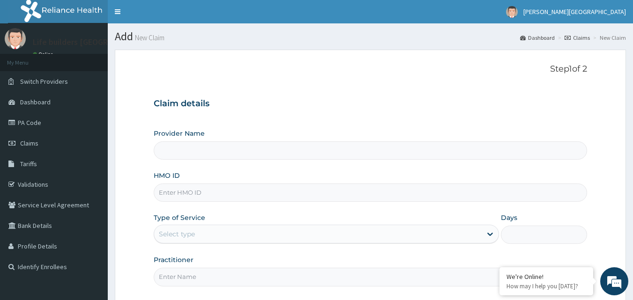
type input "Life Builders [GEOGRAPHIC_DATA] - [GEOGRAPHIC_DATA]"
click at [187, 197] on input "HMO ID" at bounding box center [371, 193] width 434 height 18
paste input "SRS/10455/A"
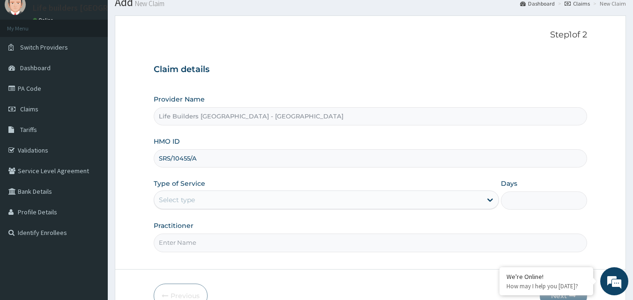
scroll to position [88, 0]
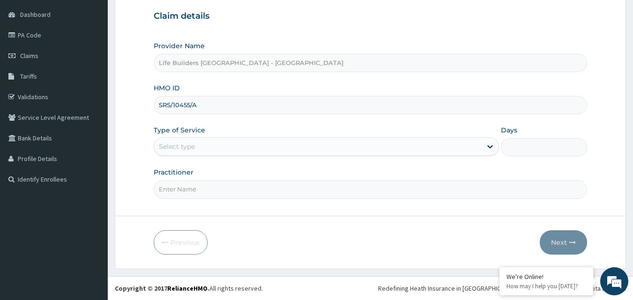
type input "SRS/10455/A"
click at [193, 145] on div "Select type" at bounding box center [177, 146] width 36 height 9
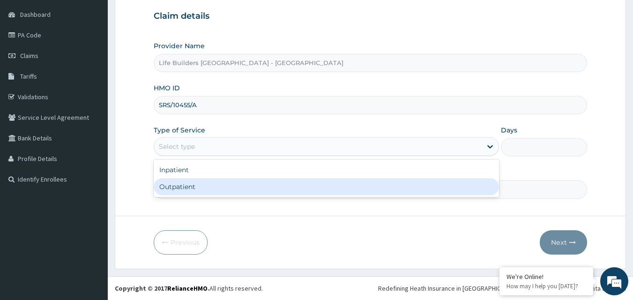
click at [184, 184] on div "Outpatient" at bounding box center [326, 187] width 345 height 17
type input "1"
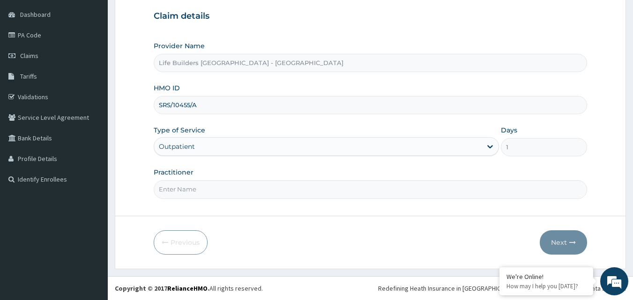
click at [185, 187] on input "Practitioner" at bounding box center [371, 189] width 434 height 18
type input "[PERSON_NAME]"
click at [561, 244] on button "Next" at bounding box center [563, 243] width 47 height 24
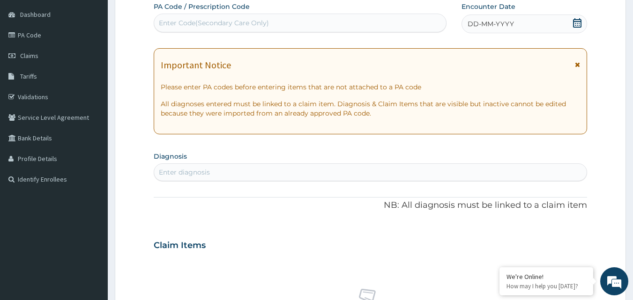
click at [577, 65] on icon at bounding box center [577, 64] width 5 height 7
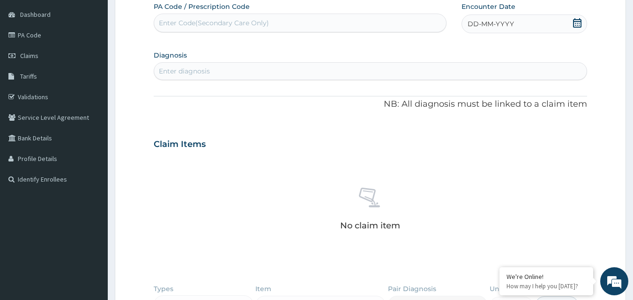
click at [577, 23] on icon at bounding box center [577, 22] width 9 height 9
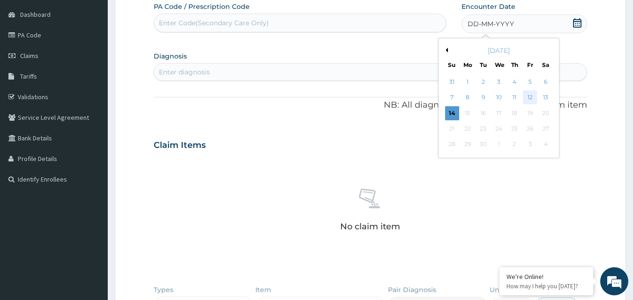
click at [530, 96] on div "12" at bounding box center [530, 98] width 14 height 14
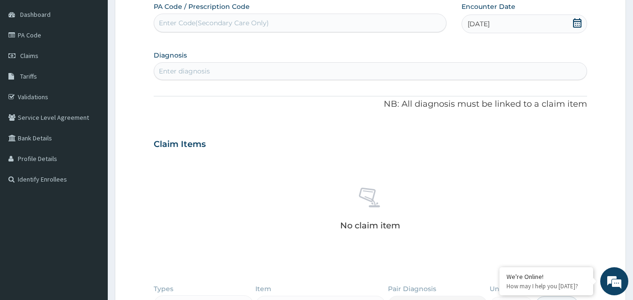
click at [245, 71] on div "Enter diagnosis" at bounding box center [370, 71] width 433 height 15
type input "myalgia"
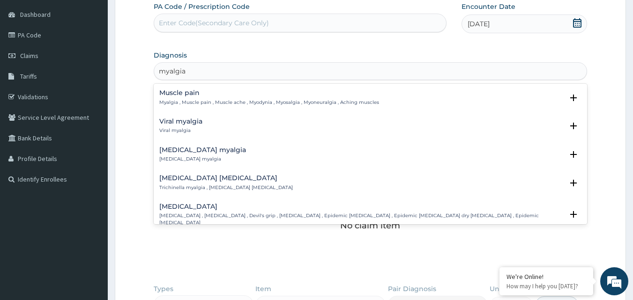
click at [182, 124] on h4 "Viral myalgia" at bounding box center [180, 121] width 43 height 7
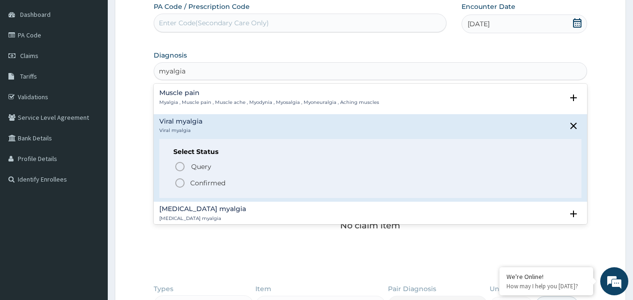
click at [177, 182] on icon "status option filled" at bounding box center [179, 183] width 11 height 11
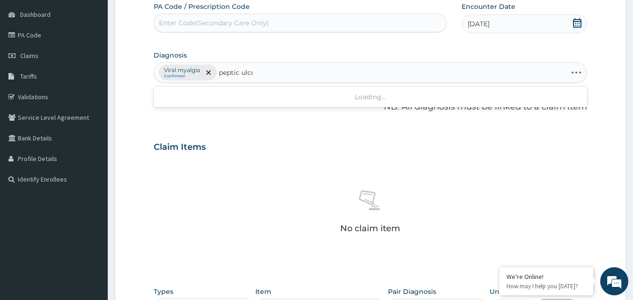
type input "peptic ulcer"
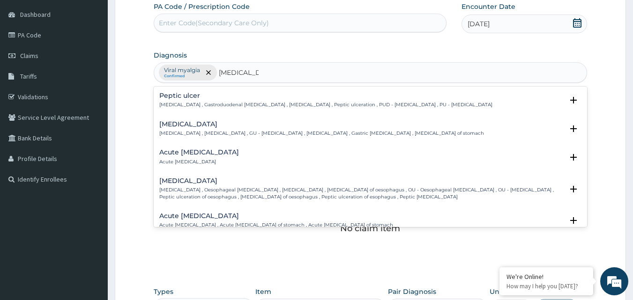
click at [182, 153] on h4 "Acute peptic ulcer" at bounding box center [199, 152] width 80 height 7
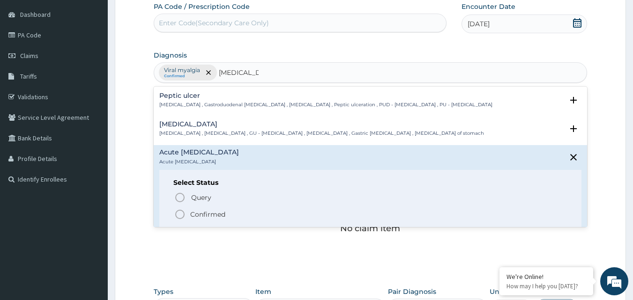
click at [179, 213] on icon "status option filled" at bounding box center [179, 214] width 11 height 11
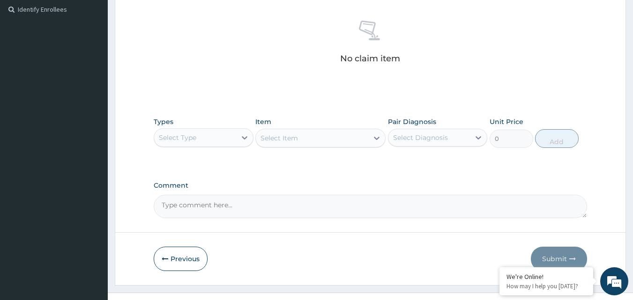
scroll to position [274, 0]
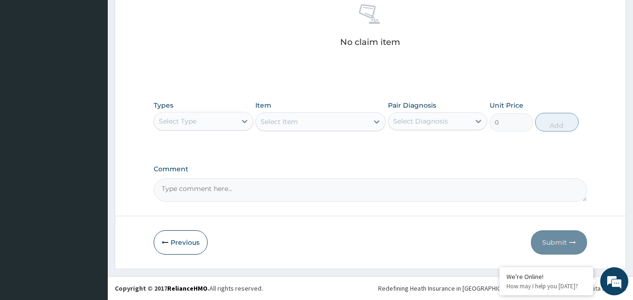
click at [202, 124] on div "Select Type" at bounding box center [195, 121] width 82 height 15
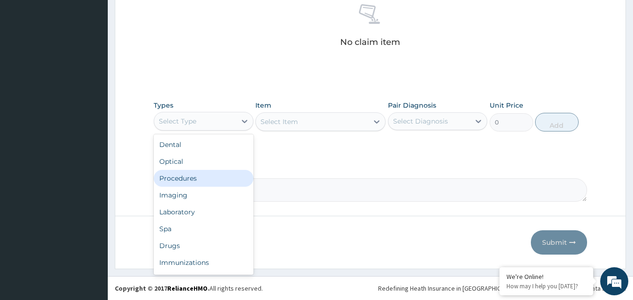
click at [182, 179] on div "Procedures" at bounding box center [204, 178] width 100 height 17
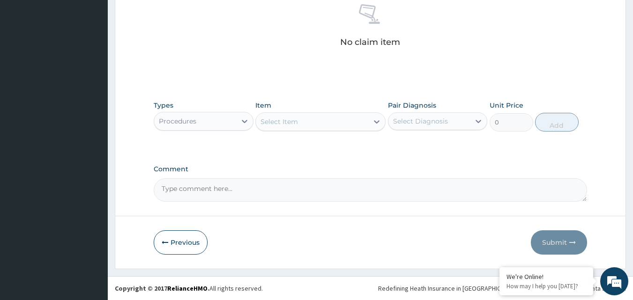
click at [286, 126] on div "Select Item" at bounding box center [279, 121] width 37 height 9
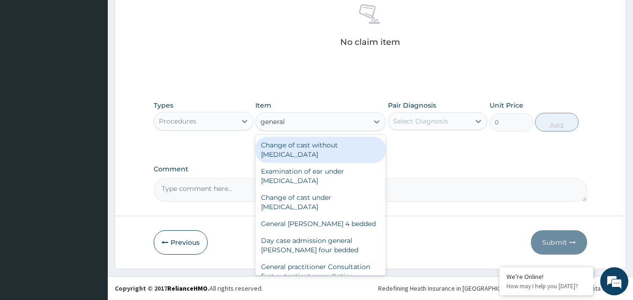
type input "general p"
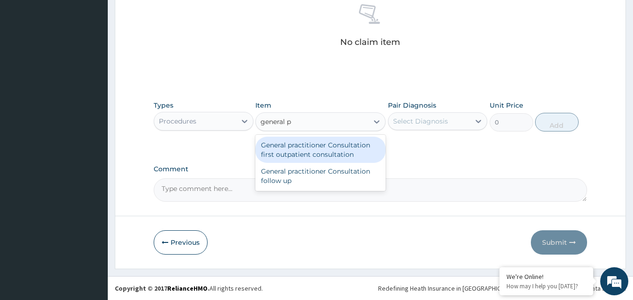
click at [285, 148] on div "General practitioner Consultation first outpatient consultation" at bounding box center [320, 150] width 130 height 26
type input "3000"
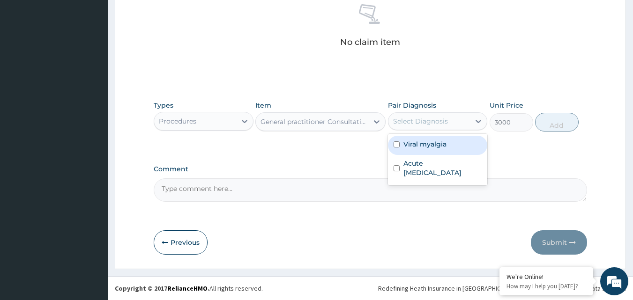
click at [419, 117] on div "Select Diagnosis" at bounding box center [420, 121] width 55 height 9
click at [419, 145] on label "Viral myalgia" at bounding box center [425, 144] width 43 height 9
checkbox input "true"
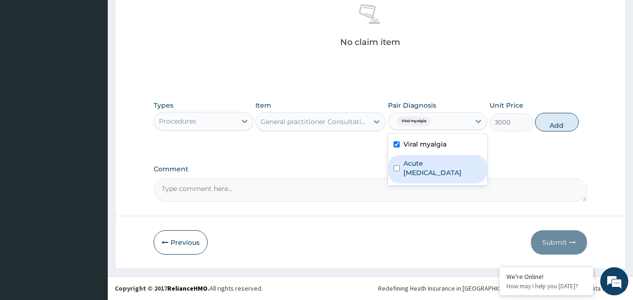
click at [418, 166] on label "Acute peptic ulcer" at bounding box center [443, 168] width 79 height 19
checkbox input "true"
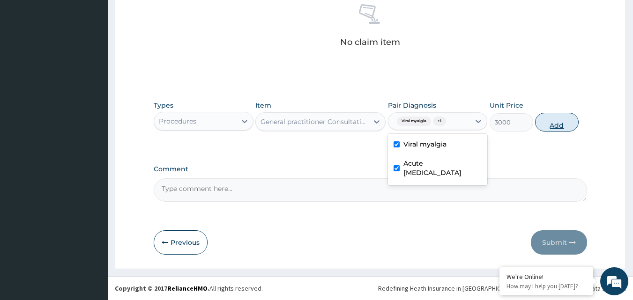
drag, startPoint x: 550, startPoint y: 127, endPoint x: 539, endPoint y: 123, distance: 11.7
click at [551, 127] on button "Add" at bounding box center [557, 122] width 44 height 19
type input "0"
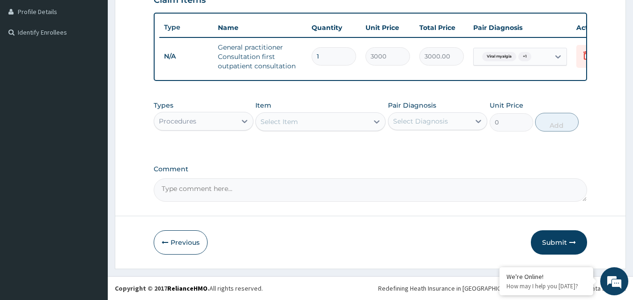
scroll to position [242, 0]
click at [308, 128] on div "Select Item" at bounding box center [312, 121] width 112 height 15
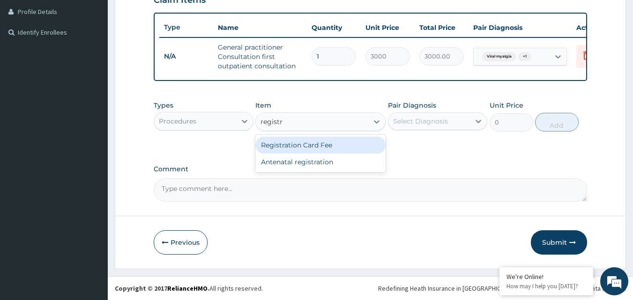
type input "registra"
click at [274, 144] on div "Registration Card Fee" at bounding box center [320, 145] width 130 height 17
type input "2000"
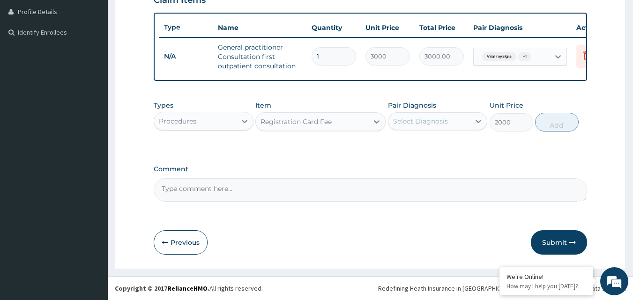
drag, startPoint x: 428, startPoint y: 120, endPoint x: 427, endPoint y: 126, distance: 6.2
click at [429, 120] on div "Select Diagnosis" at bounding box center [420, 121] width 55 height 9
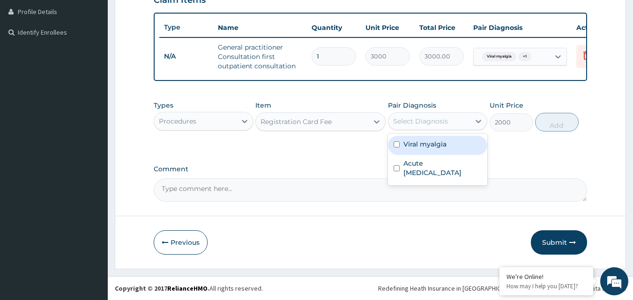
click at [422, 143] on label "Viral myalgia" at bounding box center [425, 144] width 43 height 9
checkbox input "true"
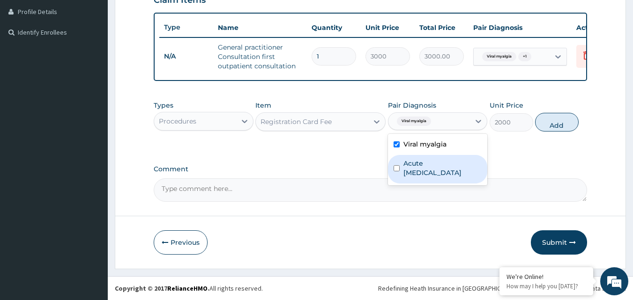
drag, startPoint x: 425, startPoint y: 163, endPoint x: 522, endPoint y: 126, distance: 103.7
click at [427, 163] on label "Acute peptic ulcer" at bounding box center [443, 168] width 79 height 19
checkbox input "true"
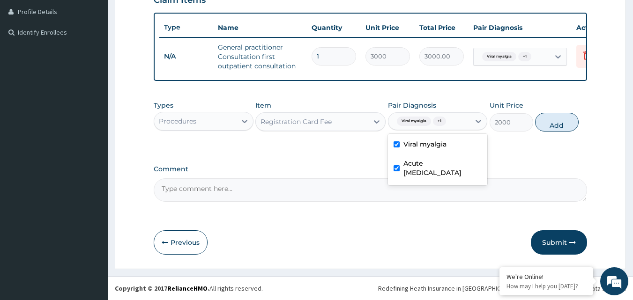
click at [551, 120] on button "Add" at bounding box center [557, 122] width 44 height 19
type input "0"
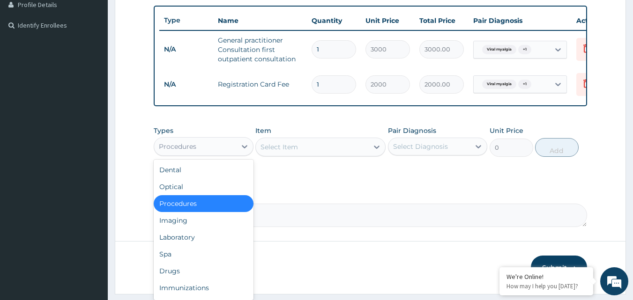
click at [206, 153] on div "Procedures" at bounding box center [195, 146] width 82 height 15
click at [179, 246] on div "Laboratory" at bounding box center [204, 237] width 100 height 17
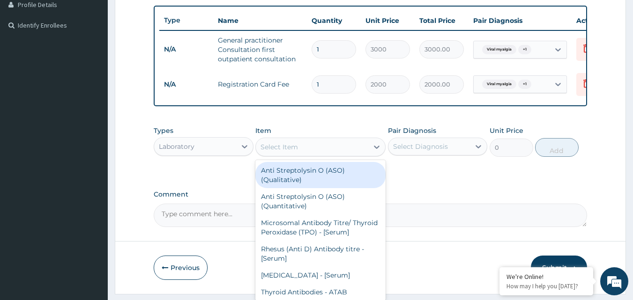
click at [312, 154] on div "Select Item" at bounding box center [312, 147] width 112 height 15
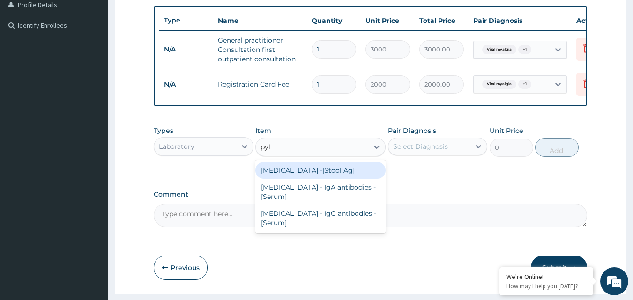
type input "pylo"
click at [330, 179] on div "Helicobacter pylori -[Stool Ag]" at bounding box center [320, 170] width 130 height 17
type input "2000"
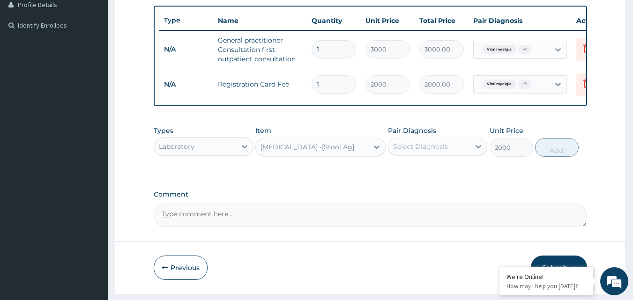
click at [338, 152] on div "Helicobacter pylori -[Stool Ag]" at bounding box center [308, 146] width 94 height 9
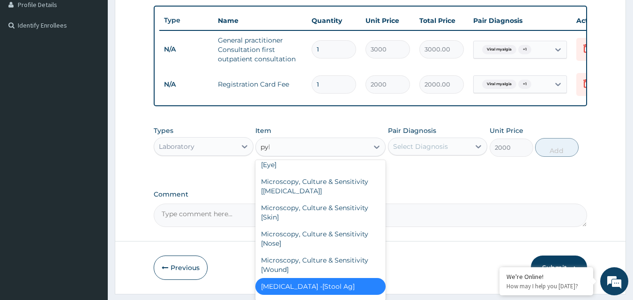
scroll to position [0, 0]
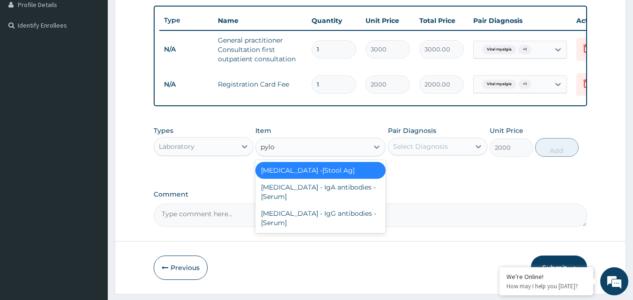
type input "pylor"
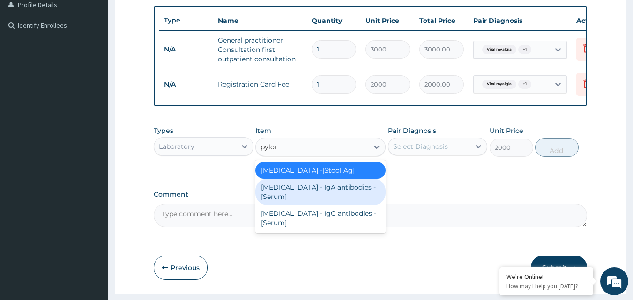
click at [281, 198] on div "Helicobacter Pylori - IgA antibodies - [Serum]" at bounding box center [320, 192] width 130 height 26
type input "5500"
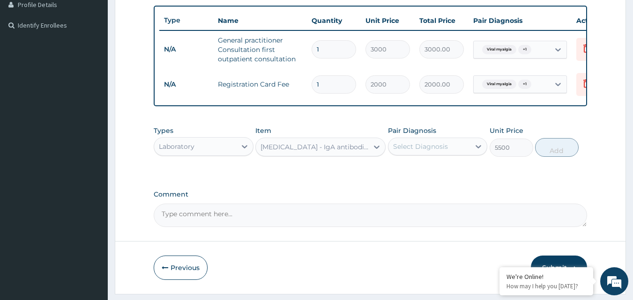
click at [435, 151] on div "Select Diagnosis" at bounding box center [420, 146] width 55 height 9
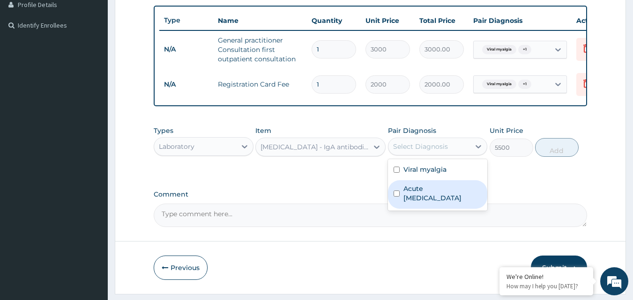
drag, startPoint x: 426, startPoint y: 195, endPoint x: 433, endPoint y: 191, distance: 8.2
click at [428, 194] on label "Acute peptic ulcer" at bounding box center [443, 193] width 79 height 19
checkbox input "true"
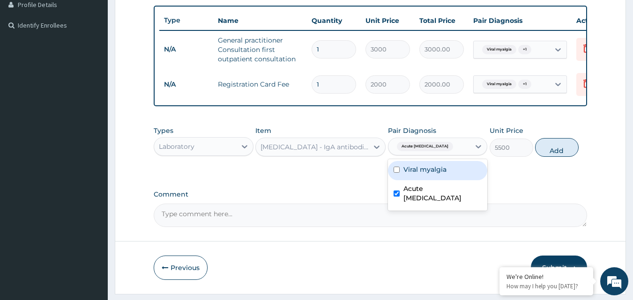
click at [553, 157] on button "Add" at bounding box center [557, 147] width 44 height 19
type input "0"
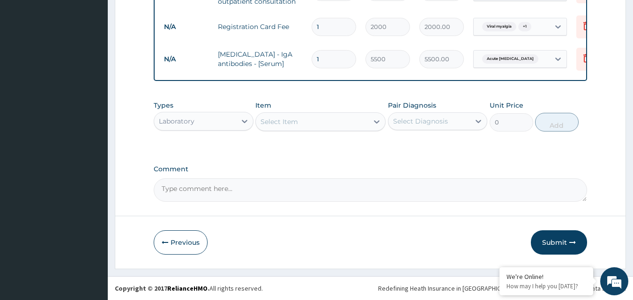
scroll to position [307, 0]
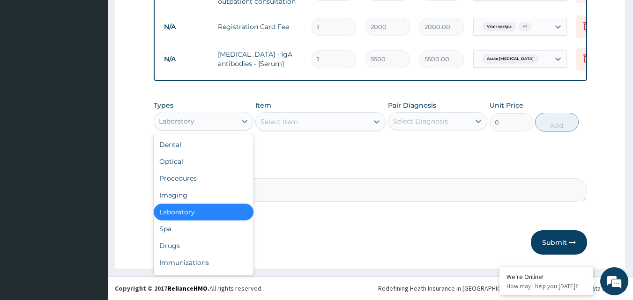
click at [190, 124] on div "Laboratory" at bounding box center [177, 121] width 36 height 9
click at [185, 243] on div "Drugs" at bounding box center [204, 246] width 100 height 17
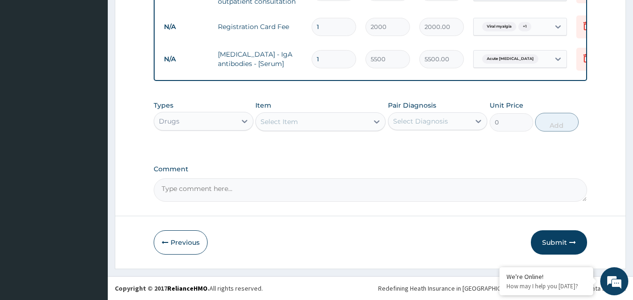
click at [297, 126] on div "Select Item" at bounding box center [279, 121] width 37 height 9
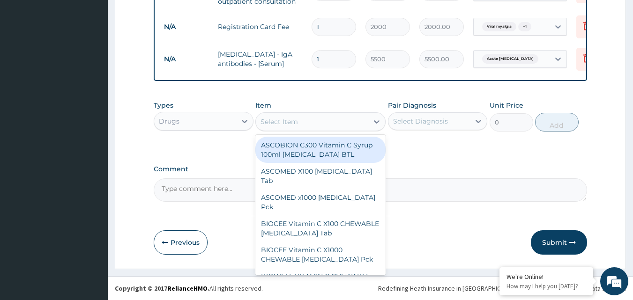
click at [332, 120] on div "Select Item" at bounding box center [312, 121] width 112 height 15
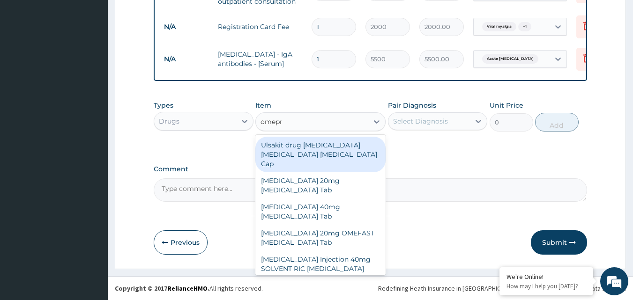
type input "omepra"
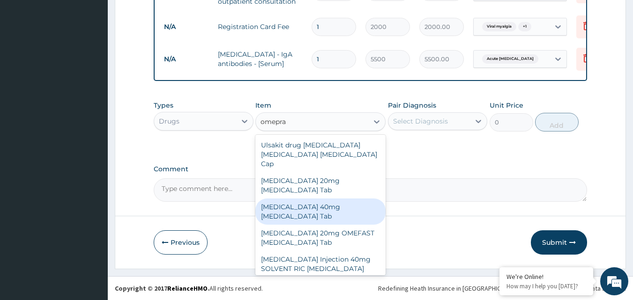
click at [285, 199] on div "NEXIUM 40mg Esomeprazole Tab" at bounding box center [320, 212] width 130 height 26
type input "10692"
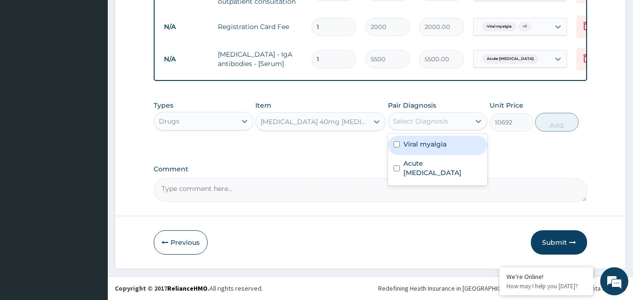
click at [440, 126] on div "Select Diagnosis" at bounding box center [430, 121] width 82 height 15
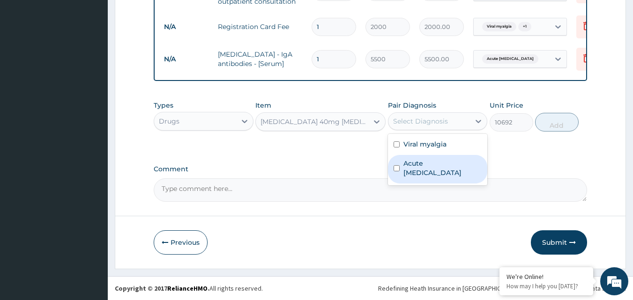
click at [440, 160] on label "Acute peptic ulcer" at bounding box center [443, 168] width 79 height 19
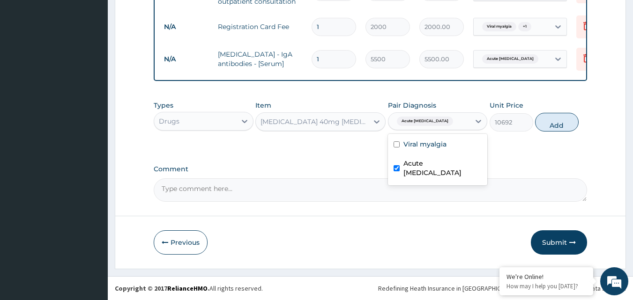
checkbox input "true"
click at [554, 127] on button "Add" at bounding box center [557, 122] width 44 height 19
type input "0"
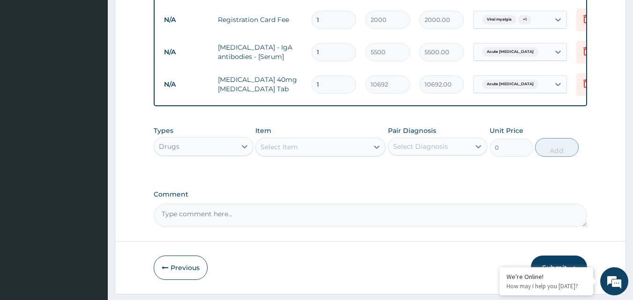
click at [329, 150] on div "Select Item" at bounding box center [312, 147] width 112 height 15
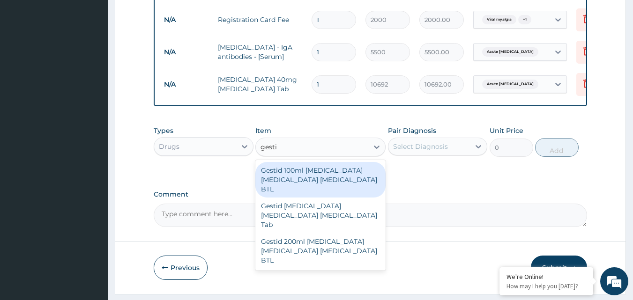
type input "gestid"
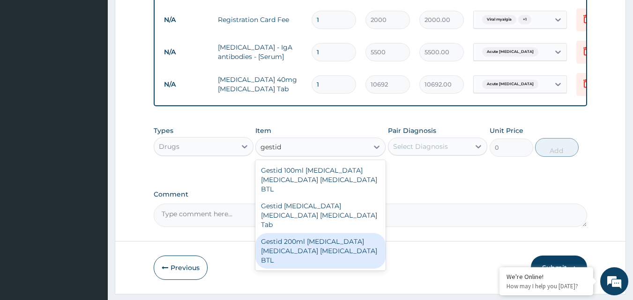
click at [322, 252] on div "Gestid 200ml Aluminum hydroxide Magnesium hydroxide simethicone BTL" at bounding box center [320, 251] width 130 height 36
type input "960"
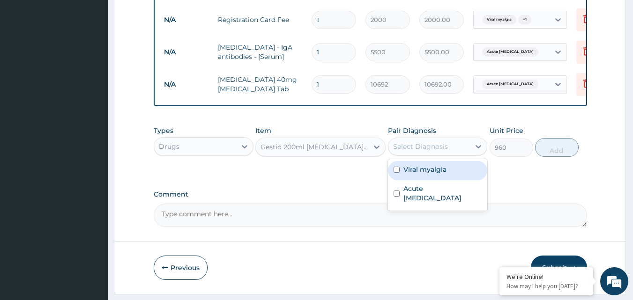
click at [418, 150] on div "Select Diagnosis" at bounding box center [420, 146] width 55 height 9
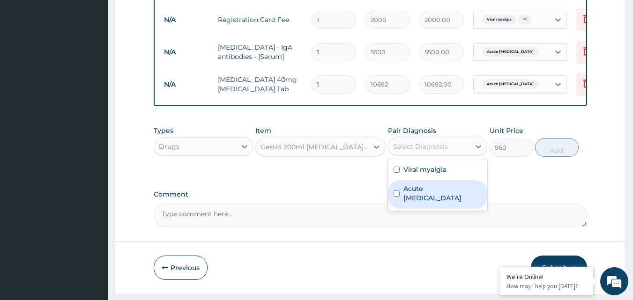
drag, startPoint x: 423, startPoint y: 195, endPoint x: 517, endPoint y: 164, distance: 98.7
click at [426, 195] on label "Acute peptic ulcer" at bounding box center [443, 193] width 79 height 19
checkbox input "true"
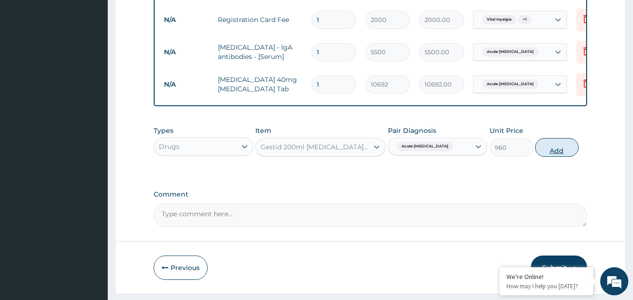
click at [552, 157] on button "Add" at bounding box center [557, 147] width 44 height 19
type input "0"
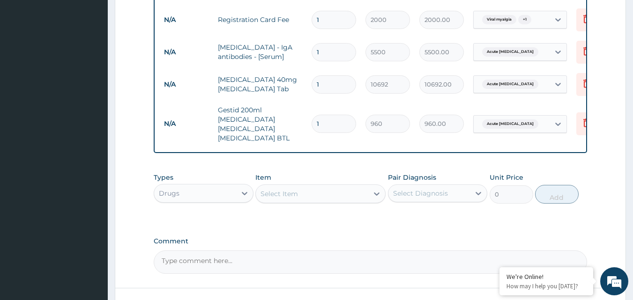
click at [298, 199] on div "Select Item" at bounding box center [279, 193] width 37 height 9
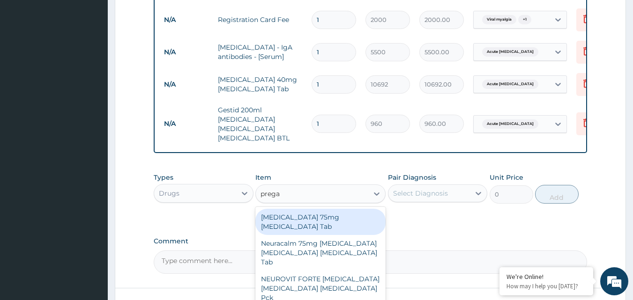
type input "pregab"
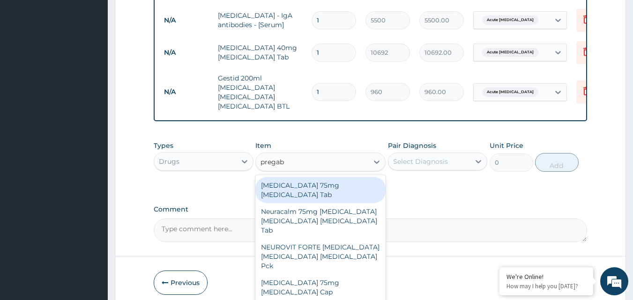
scroll to position [386, 0]
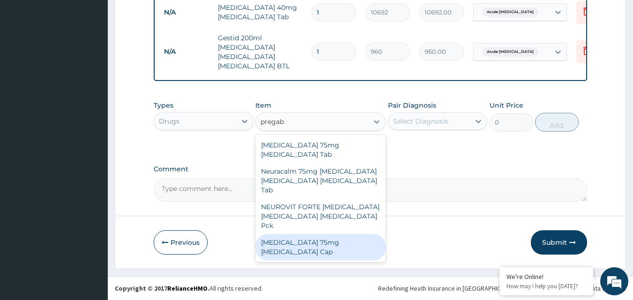
click at [319, 234] on div "Pregabalin 75mg Pregabalin Cap" at bounding box center [320, 247] width 130 height 26
type input "372"
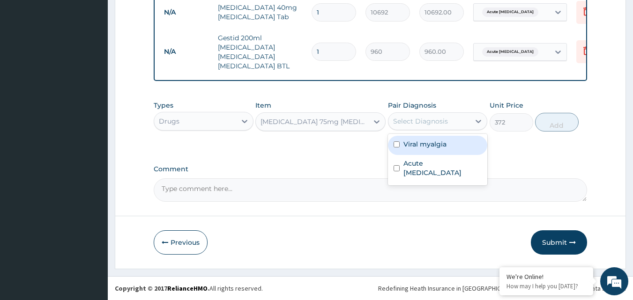
drag, startPoint x: 406, startPoint y: 122, endPoint x: 411, endPoint y: 125, distance: 5.3
click at [407, 121] on div "Select Diagnosis" at bounding box center [420, 121] width 55 height 9
drag, startPoint x: 423, startPoint y: 146, endPoint x: 538, endPoint y: 144, distance: 114.4
click at [424, 146] on label "Viral myalgia" at bounding box center [425, 144] width 43 height 9
checkbox input "true"
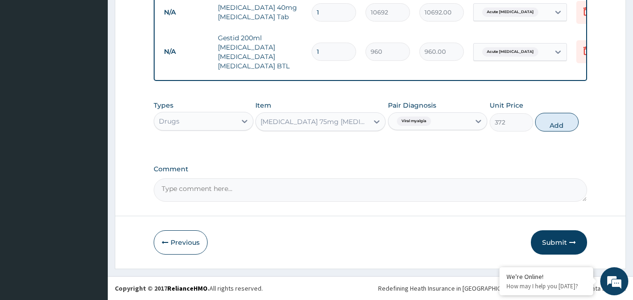
click at [563, 123] on button "Add" at bounding box center [557, 122] width 44 height 19
type input "0"
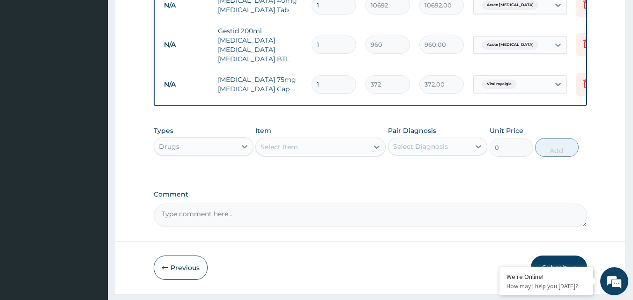
type input "10"
type input "3720.00"
type input "10"
click at [338, 155] on div "Select Item" at bounding box center [312, 147] width 112 height 15
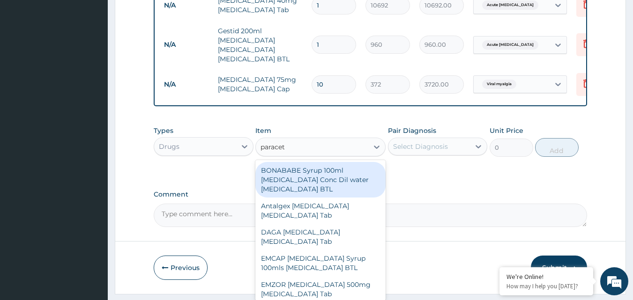
type input "paraceta"
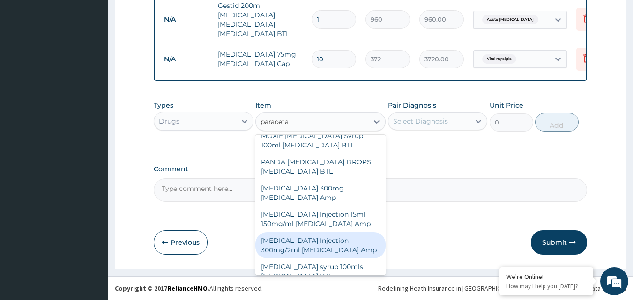
scroll to position [319, 0]
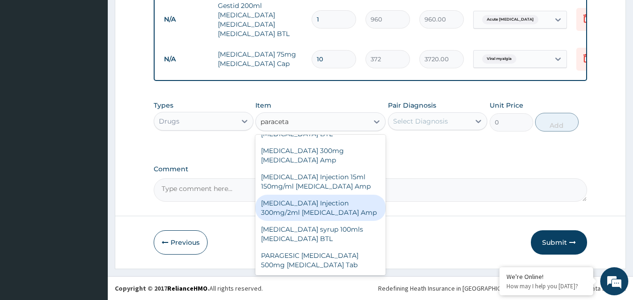
click at [314, 215] on div "PARACETAMOL Injection 300mg/2ml Acetaminophen Amp" at bounding box center [320, 208] width 130 height 26
type input "180"
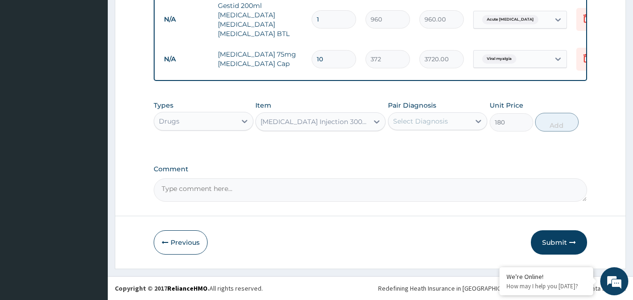
click at [324, 120] on div "PARACETAMOL Injection 300mg/2ml Acetaminophen Amp" at bounding box center [315, 121] width 109 height 9
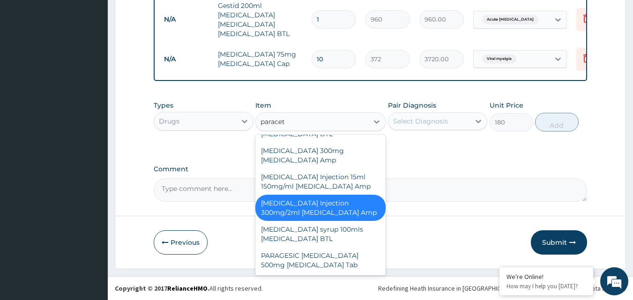
type input "paraceta"
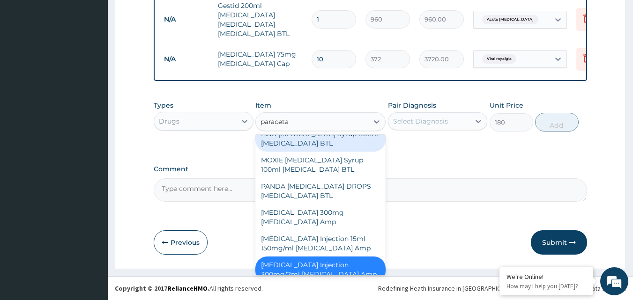
scroll to position [272, 0]
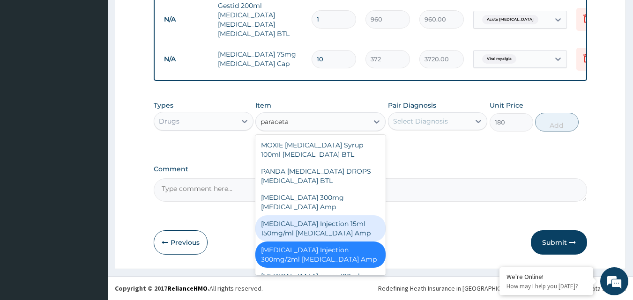
click at [340, 221] on div "PARACETAMOL Injection 15ml 150mg/ml Acetaminophen Amp" at bounding box center [320, 229] width 130 height 26
type input "600"
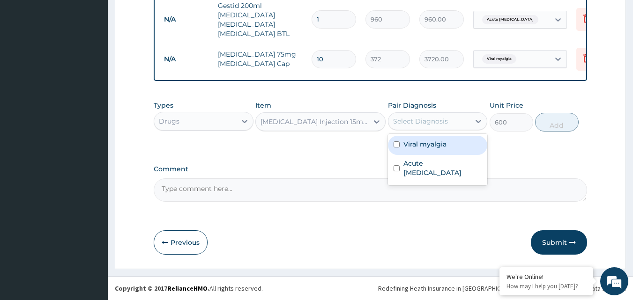
click at [405, 121] on div "Select Diagnosis" at bounding box center [420, 121] width 55 height 9
click at [413, 143] on label "Viral myalgia" at bounding box center [425, 144] width 43 height 9
checkbox input "true"
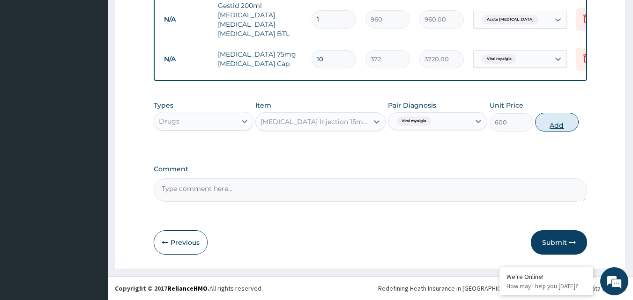
click at [556, 123] on button "Add" at bounding box center [557, 122] width 44 height 19
type input "0"
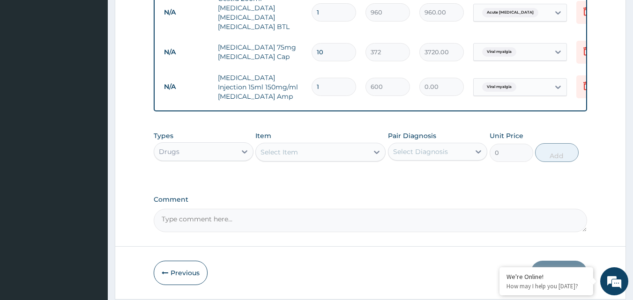
type input "0.00"
type input "3"
type input "1800.00"
type input "3"
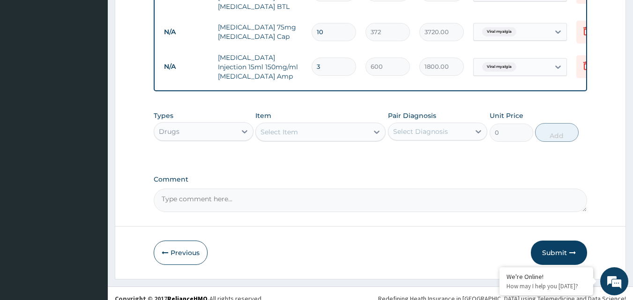
scroll to position [456, 0]
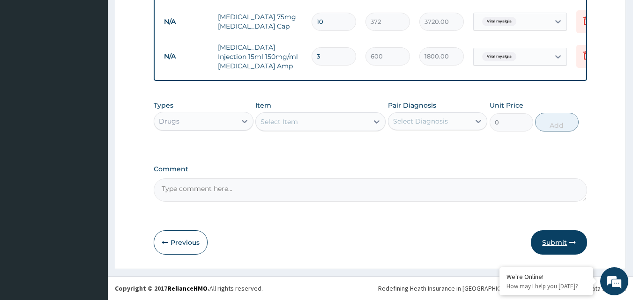
click at [544, 236] on button "Submit" at bounding box center [559, 243] width 56 height 24
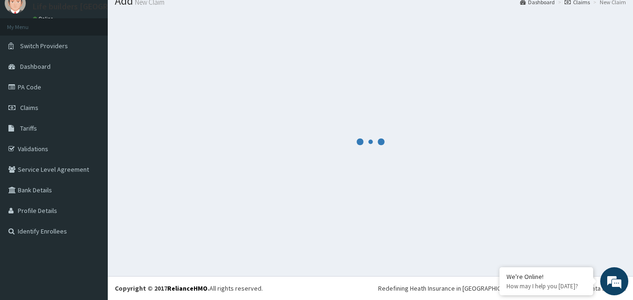
scroll to position [36, 0]
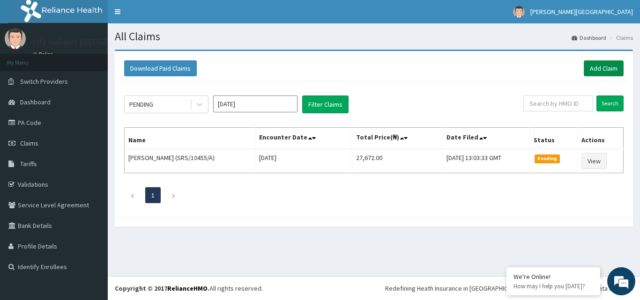
click at [607, 71] on link "Add Claim" at bounding box center [604, 68] width 40 height 16
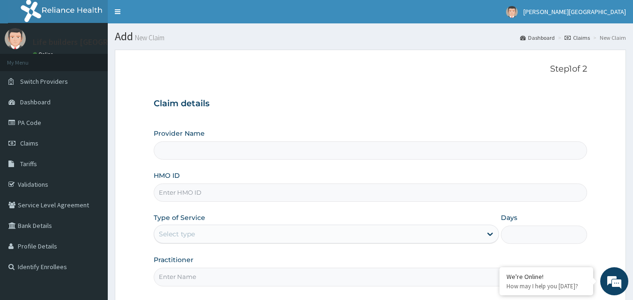
type input "Life Builders [GEOGRAPHIC_DATA] - [GEOGRAPHIC_DATA]"
paste input "PRN/10171/C"
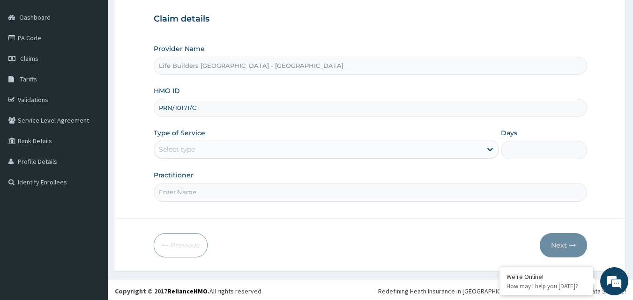
scroll to position [88, 0]
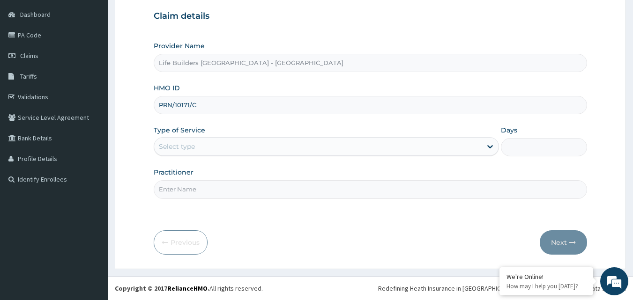
type input "PRN/10171/C"
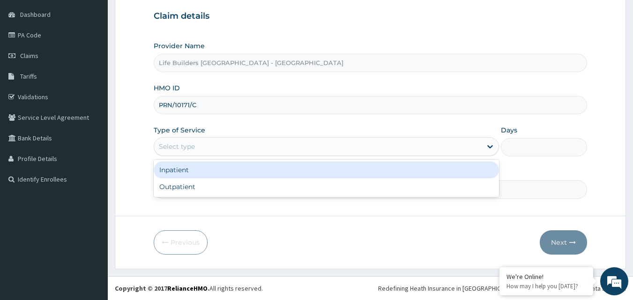
click at [194, 148] on div "Select type" at bounding box center [177, 146] width 36 height 9
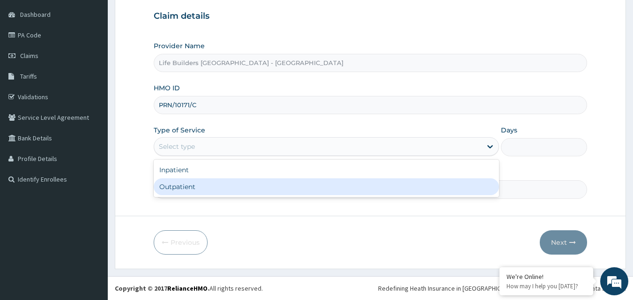
click at [190, 186] on div "Outpatient" at bounding box center [326, 187] width 345 height 17
type input "1"
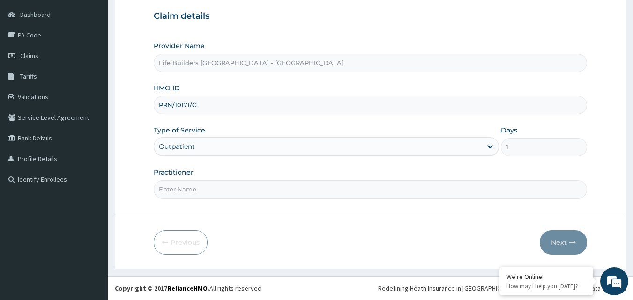
click at [189, 185] on input "Practitioner" at bounding box center [371, 189] width 434 height 18
type input "[PERSON_NAME]"
click at [555, 241] on button "Next" at bounding box center [563, 243] width 47 height 24
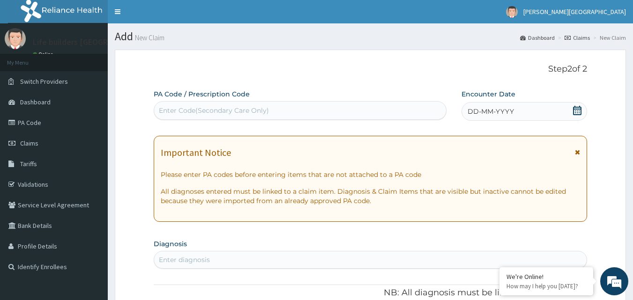
drag, startPoint x: 577, startPoint y: 150, endPoint x: 578, endPoint y: 120, distance: 29.5
click at [578, 150] on icon at bounding box center [577, 152] width 5 height 7
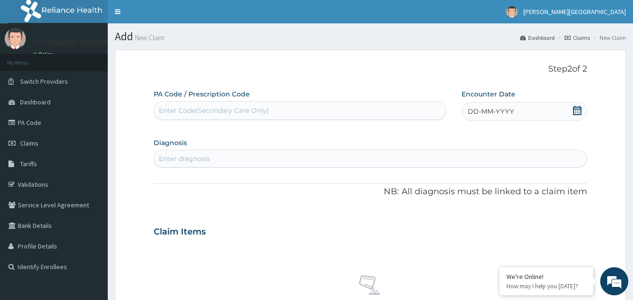
click at [580, 109] on icon at bounding box center [577, 110] width 8 height 9
click at [517, 183] on div "11" at bounding box center [515, 186] width 14 height 14
click at [225, 156] on div "Enter diagnosis" at bounding box center [370, 158] width 433 height 15
type input "plasmo"
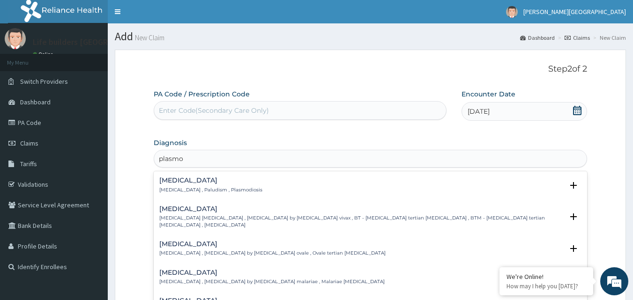
click at [178, 183] on h4 "[MEDICAL_DATA]" at bounding box center [210, 180] width 103 height 7
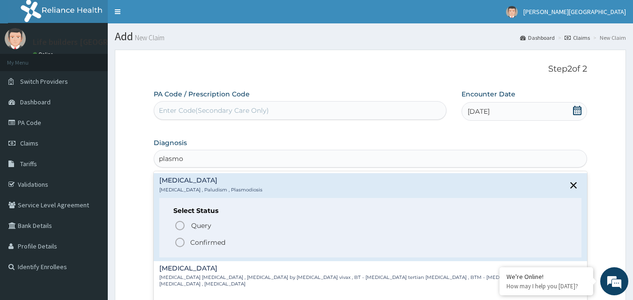
click at [180, 242] on icon "status option filled" at bounding box center [179, 242] width 11 height 11
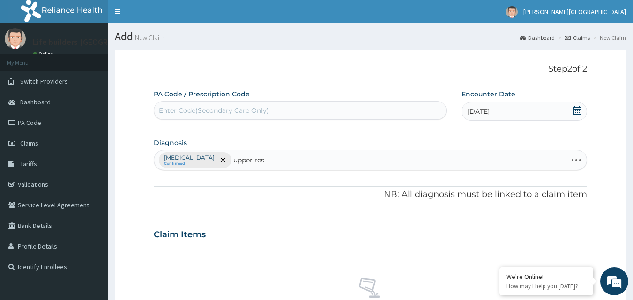
type input "upper resp"
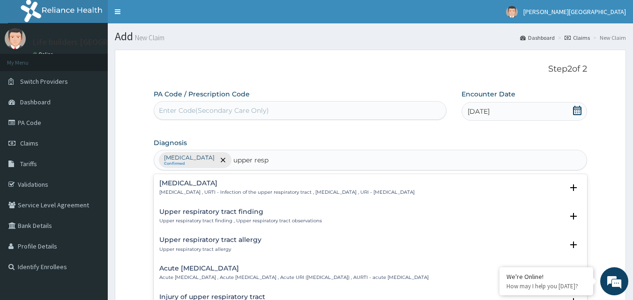
click at [187, 184] on h4 "[MEDICAL_DATA]" at bounding box center [286, 183] width 255 height 7
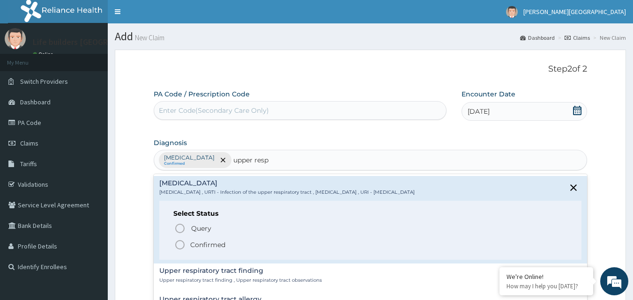
click at [178, 243] on icon "status option filled" at bounding box center [179, 245] width 11 height 11
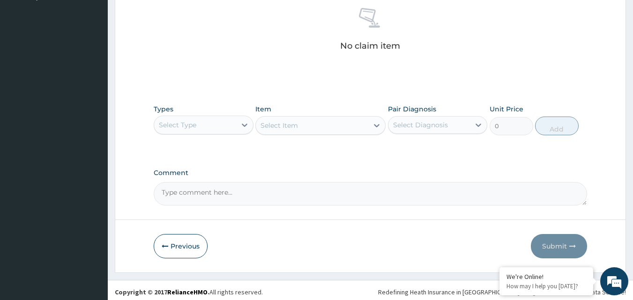
scroll to position [274, 0]
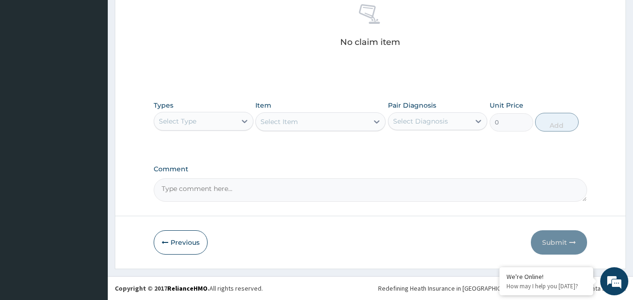
click at [205, 127] on div "Select Type" at bounding box center [195, 121] width 82 height 15
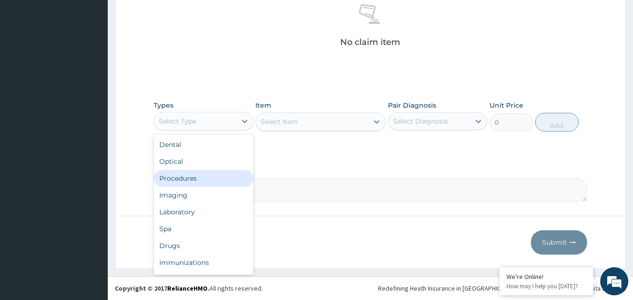
click at [188, 186] on div "Procedures" at bounding box center [204, 178] width 100 height 17
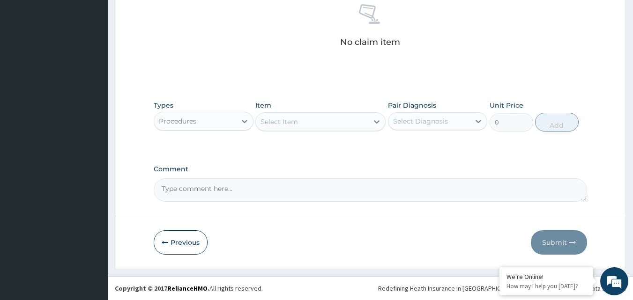
click at [285, 120] on div "Select Item" at bounding box center [279, 121] width 37 height 9
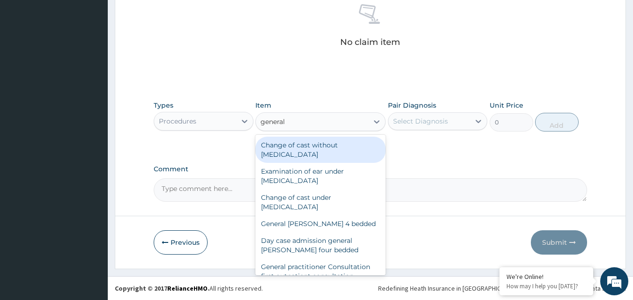
type input "general p"
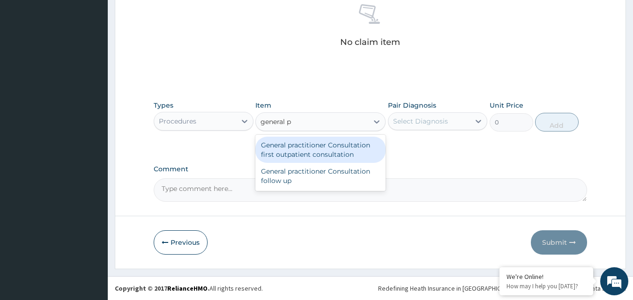
drag, startPoint x: 301, startPoint y: 152, endPoint x: 325, endPoint y: 148, distance: 23.7
click at [303, 152] on div "General practitioner Consultation first outpatient consultation" at bounding box center [320, 150] width 130 height 26
type input "3000"
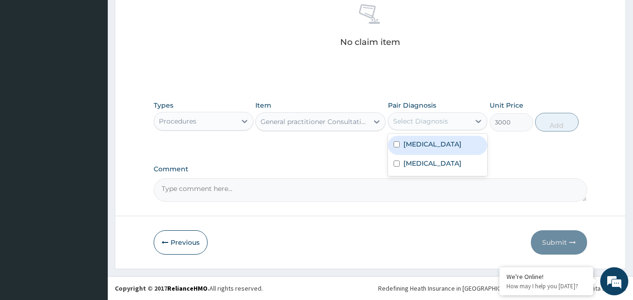
click at [425, 127] on div "Select Diagnosis" at bounding box center [430, 121] width 82 height 15
click at [426, 144] on label "[MEDICAL_DATA]" at bounding box center [433, 144] width 58 height 9
checkbox input "true"
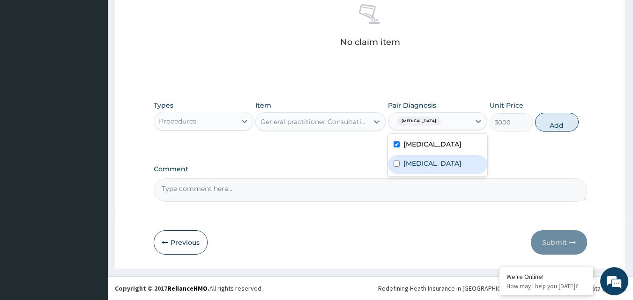
drag, startPoint x: 432, startPoint y: 178, endPoint x: 443, endPoint y: 162, distance: 18.9
click at [433, 173] on div "[MEDICAL_DATA]" at bounding box center [438, 164] width 100 height 19
checkbox input "true"
click at [556, 125] on button "Add" at bounding box center [557, 122] width 44 height 19
type input "0"
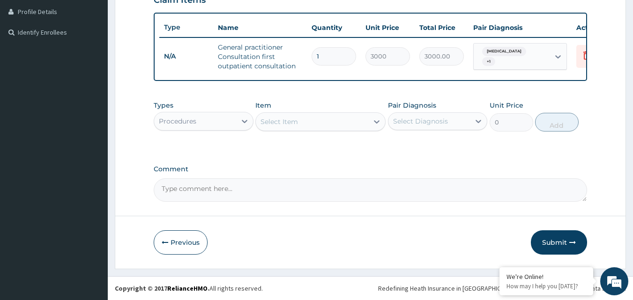
scroll to position [242, 0]
click at [295, 124] on div "Select Item" at bounding box center [279, 121] width 37 height 9
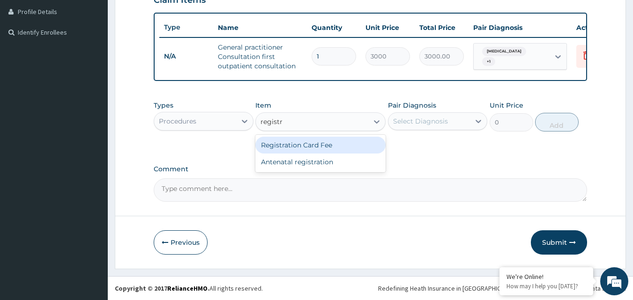
type input "registra"
click at [281, 144] on div "Registration Card Fee" at bounding box center [320, 145] width 130 height 17
type input "2000"
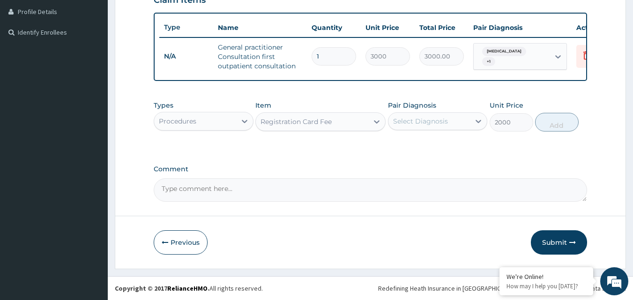
click at [450, 124] on div "Select Diagnosis" at bounding box center [430, 121] width 82 height 15
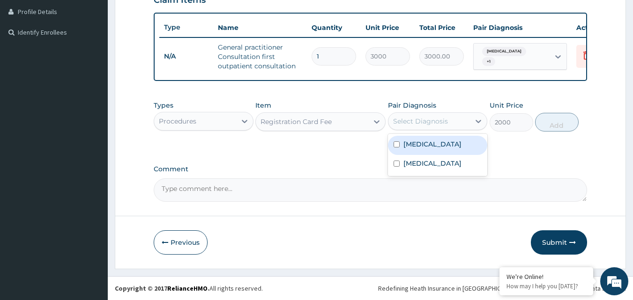
click at [430, 147] on div "[MEDICAL_DATA]" at bounding box center [438, 145] width 100 height 19
checkbox input "true"
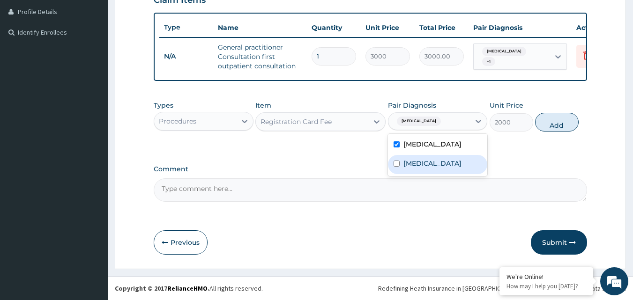
drag, startPoint x: 433, startPoint y: 175, endPoint x: 455, endPoint y: 159, distance: 27.2
click at [434, 168] on label "[MEDICAL_DATA]" at bounding box center [433, 163] width 58 height 9
checkbox input "true"
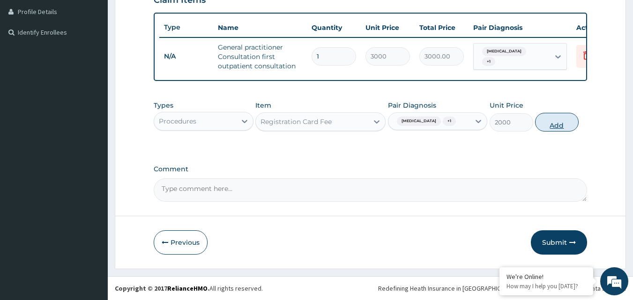
click at [559, 127] on button "Add" at bounding box center [557, 122] width 44 height 19
type input "0"
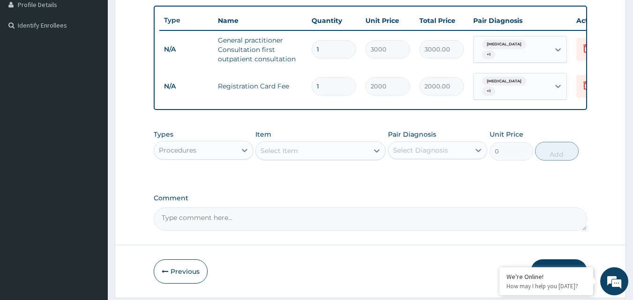
click at [209, 152] on div "Procedures" at bounding box center [195, 150] width 82 height 15
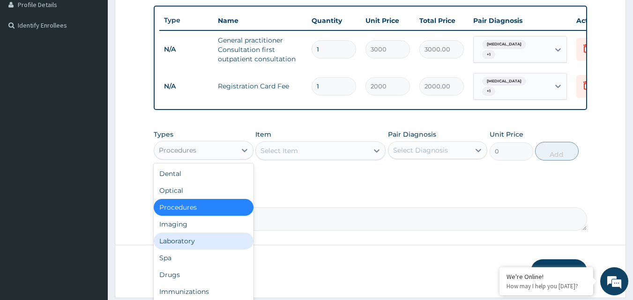
click at [180, 247] on div "Laboratory" at bounding box center [204, 241] width 100 height 17
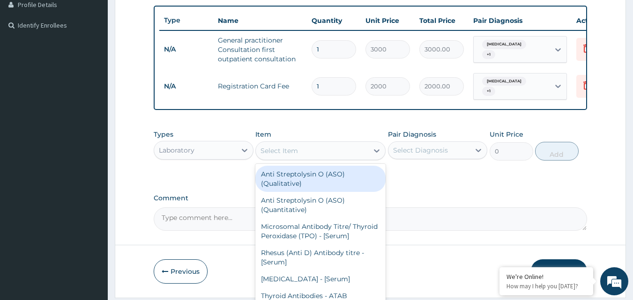
click at [282, 152] on div "Select Item" at bounding box center [279, 150] width 37 height 9
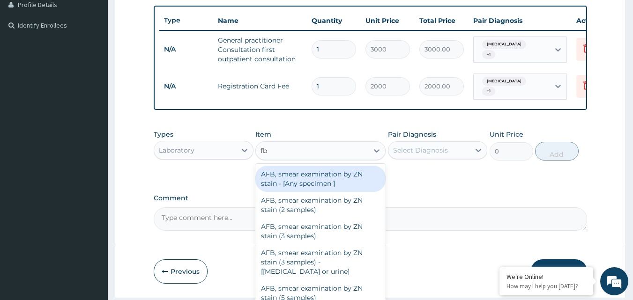
type input "fbc"
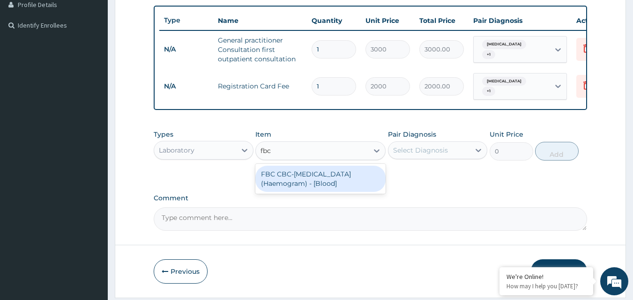
click at [349, 175] on div "FBC CBC-[MEDICAL_DATA] (Haemogram) - [Blood]" at bounding box center [320, 179] width 130 height 26
type input "3000"
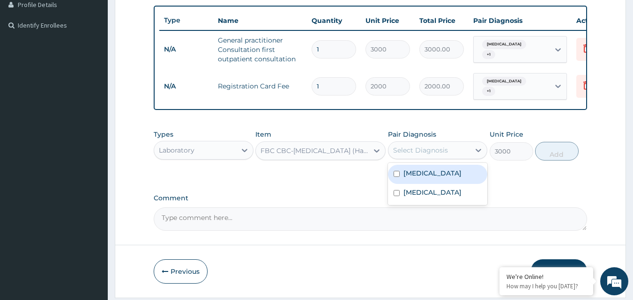
click at [417, 149] on div "Select Diagnosis" at bounding box center [420, 150] width 55 height 9
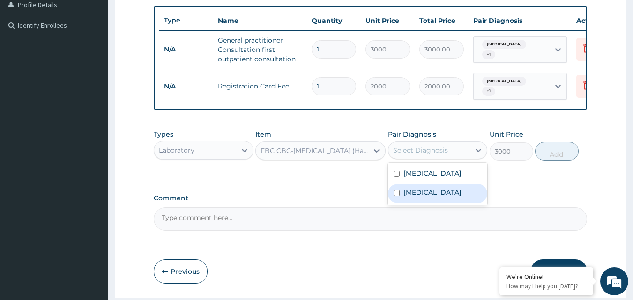
click at [409, 197] on label "[MEDICAL_DATA]" at bounding box center [433, 192] width 58 height 9
checkbox input "true"
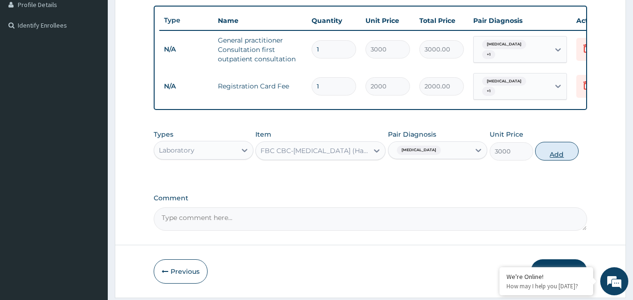
click at [560, 157] on button "Add" at bounding box center [557, 151] width 44 height 19
type input "0"
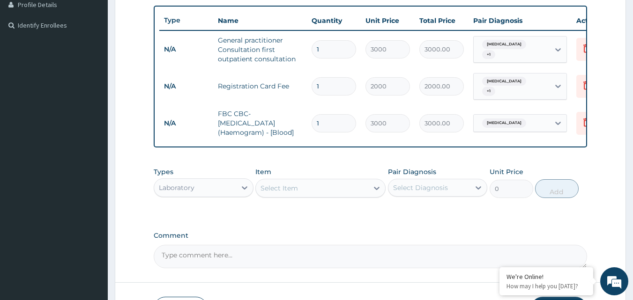
click at [310, 190] on div "Select Item" at bounding box center [312, 188] width 112 height 15
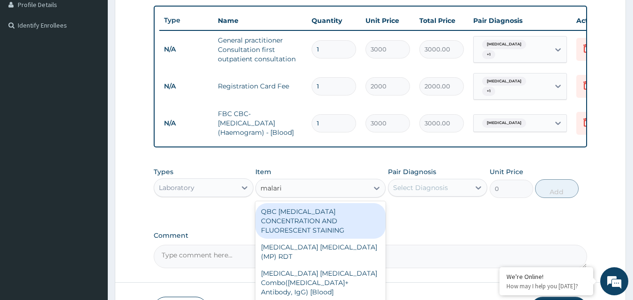
type input "[MEDICAL_DATA]"
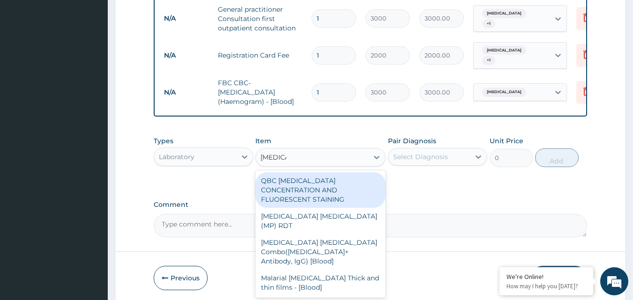
scroll to position [312, 0]
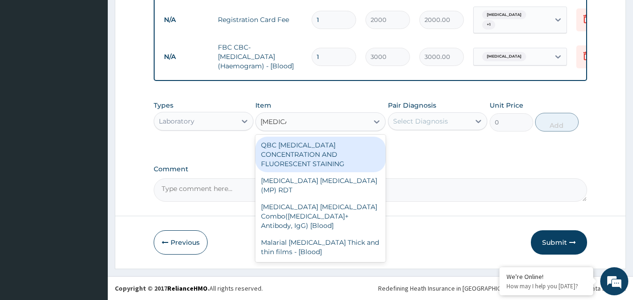
click at [323, 156] on div "QBC [MEDICAL_DATA] CONCENTRATION AND FLUORESCENT STAINING" at bounding box center [320, 155] width 130 height 36
type input "2000"
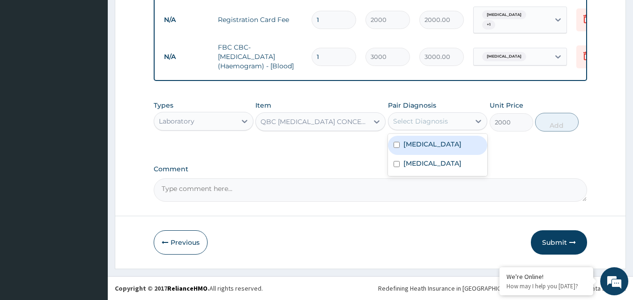
click at [407, 123] on div "Select Diagnosis" at bounding box center [420, 121] width 55 height 9
click at [417, 145] on label "[MEDICAL_DATA]" at bounding box center [433, 144] width 58 height 9
checkbox input "true"
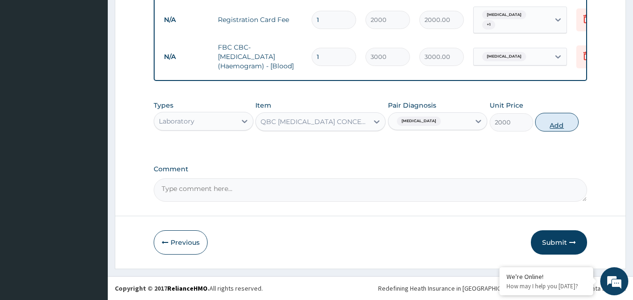
click at [566, 123] on button "Add" at bounding box center [557, 122] width 44 height 19
type input "0"
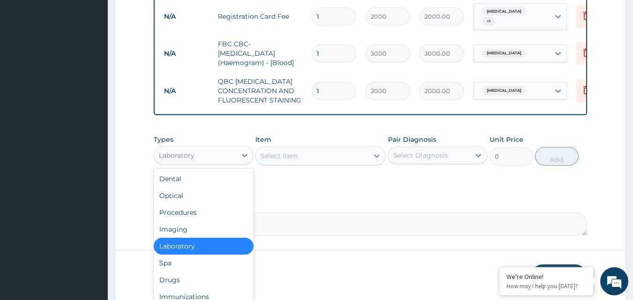
click at [188, 160] on div "Laboratory" at bounding box center [177, 155] width 36 height 9
click at [178, 282] on div "Drugs" at bounding box center [204, 280] width 100 height 17
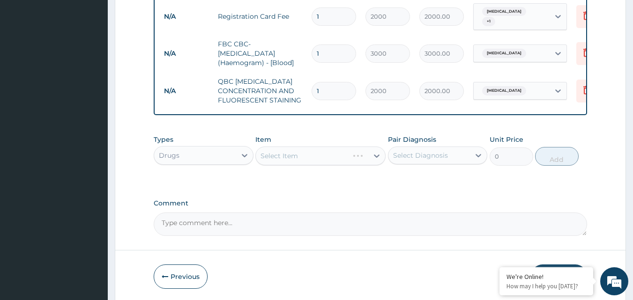
click at [288, 150] on div "Select Item" at bounding box center [320, 156] width 130 height 19
